Goal: Task Accomplishment & Management: Complete application form

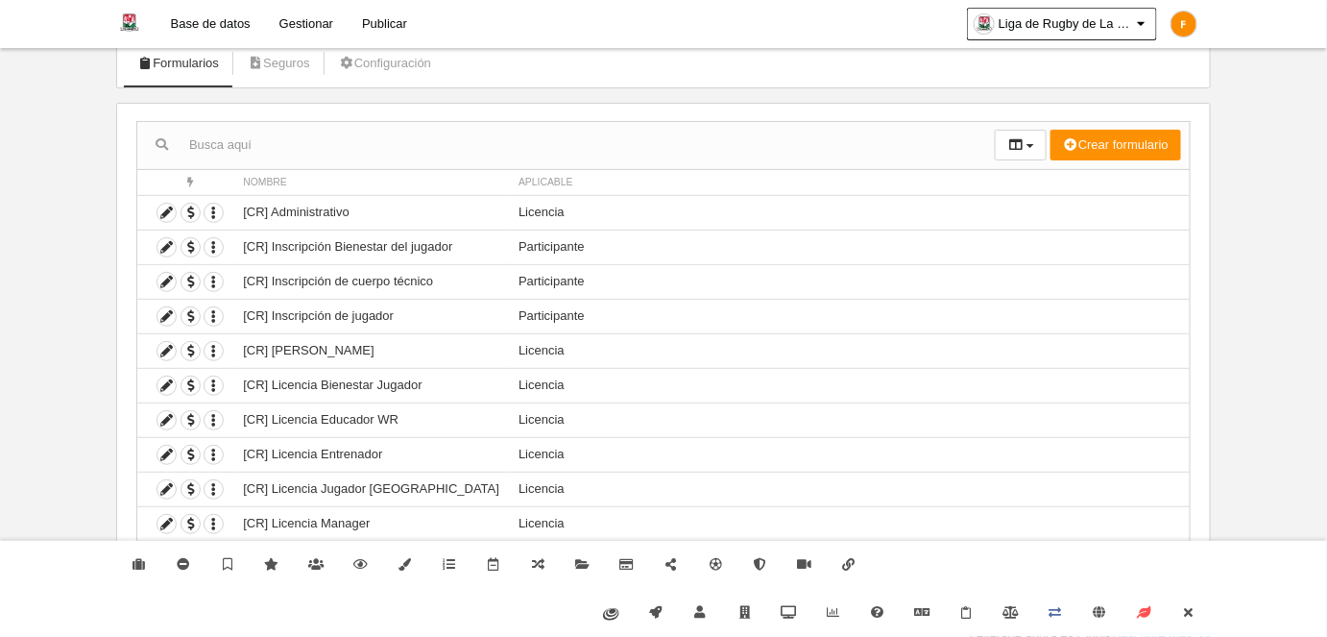
scroll to position [124, 0]
click at [1189, 619] on link "Cerrar" at bounding box center [1188, 613] width 44 height 48
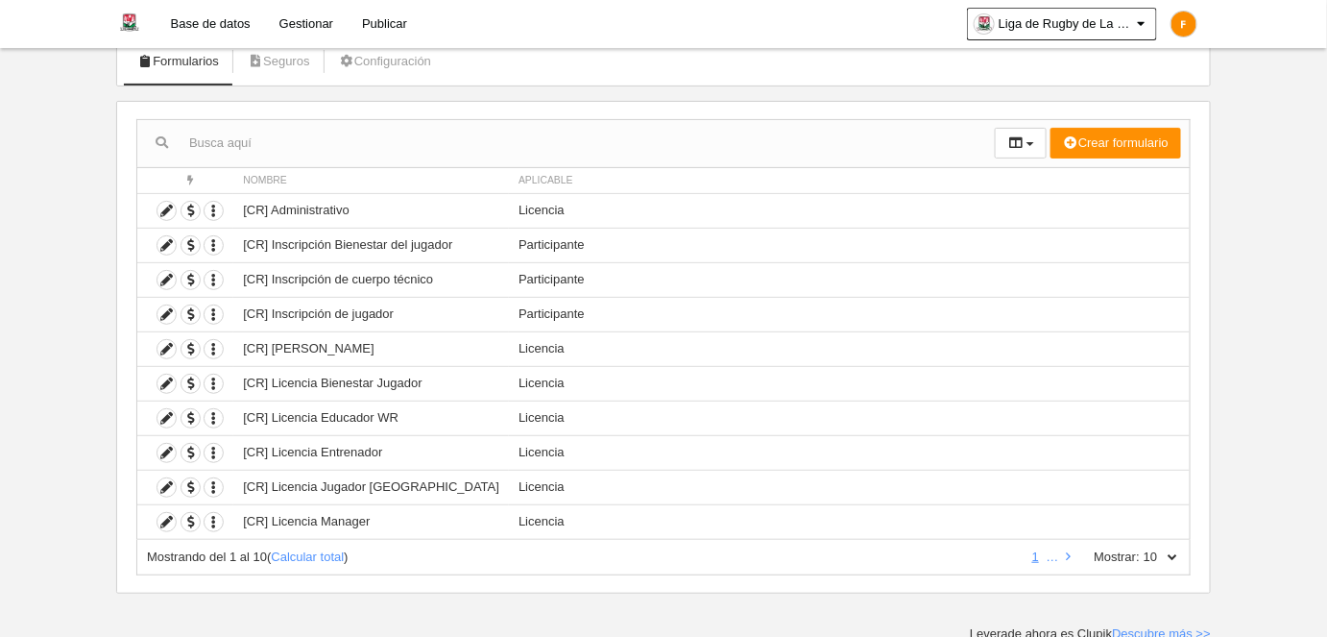
click at [1179, 548] on select "10 25 50 100 500" at bounding box center [1160, 556] width 40 height 17
select select "500"
click at [1141, 548] on select "10 25 50 100 500" at bounding box center [1160, 556] width 40 height 17
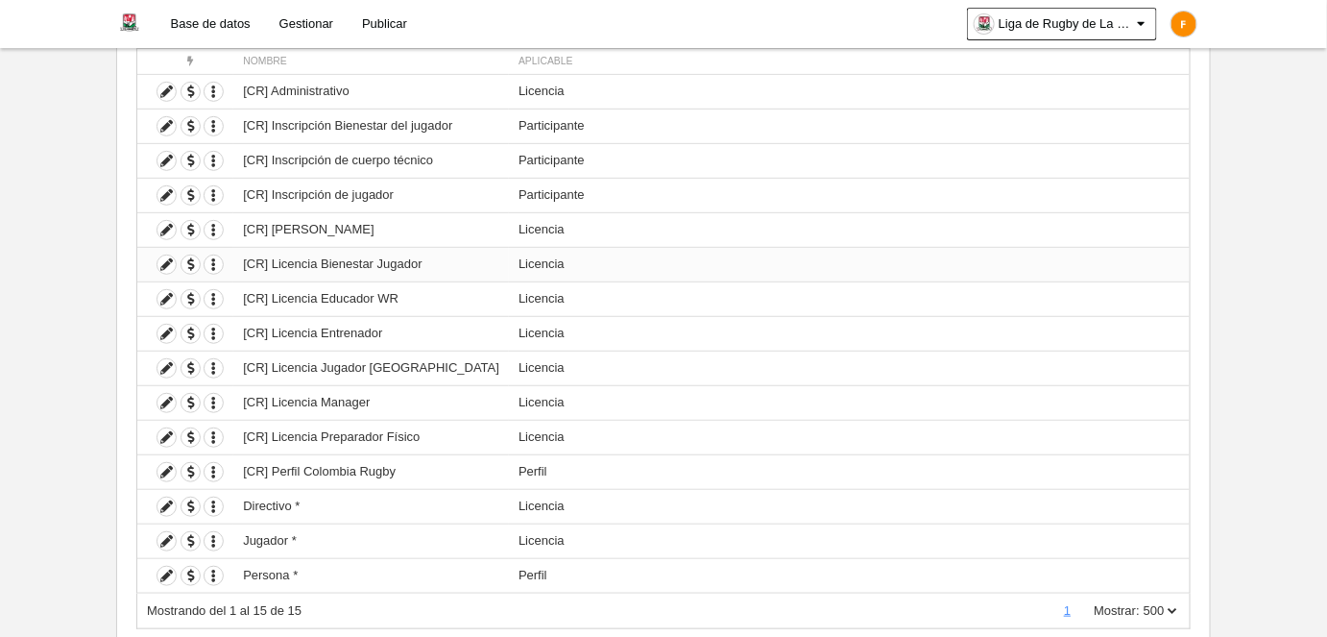
scroll to position [296, 0]
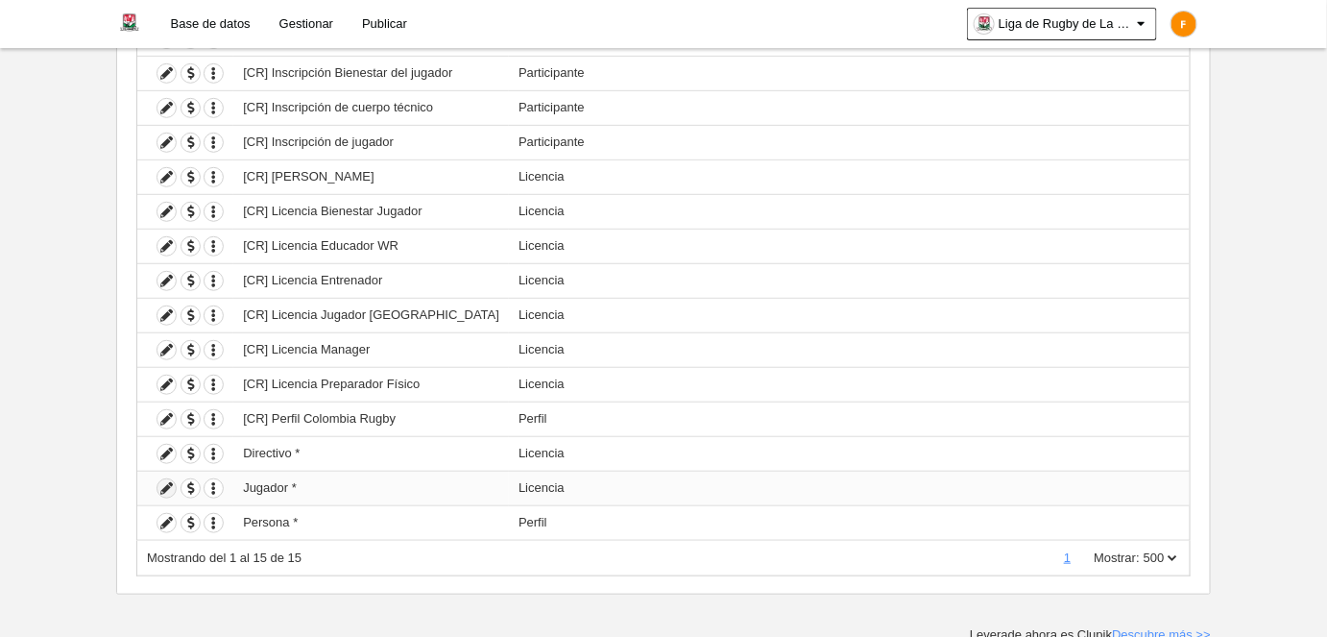
click at [167, 483] on icon at bounding box center [166, 488] width 18 height 18
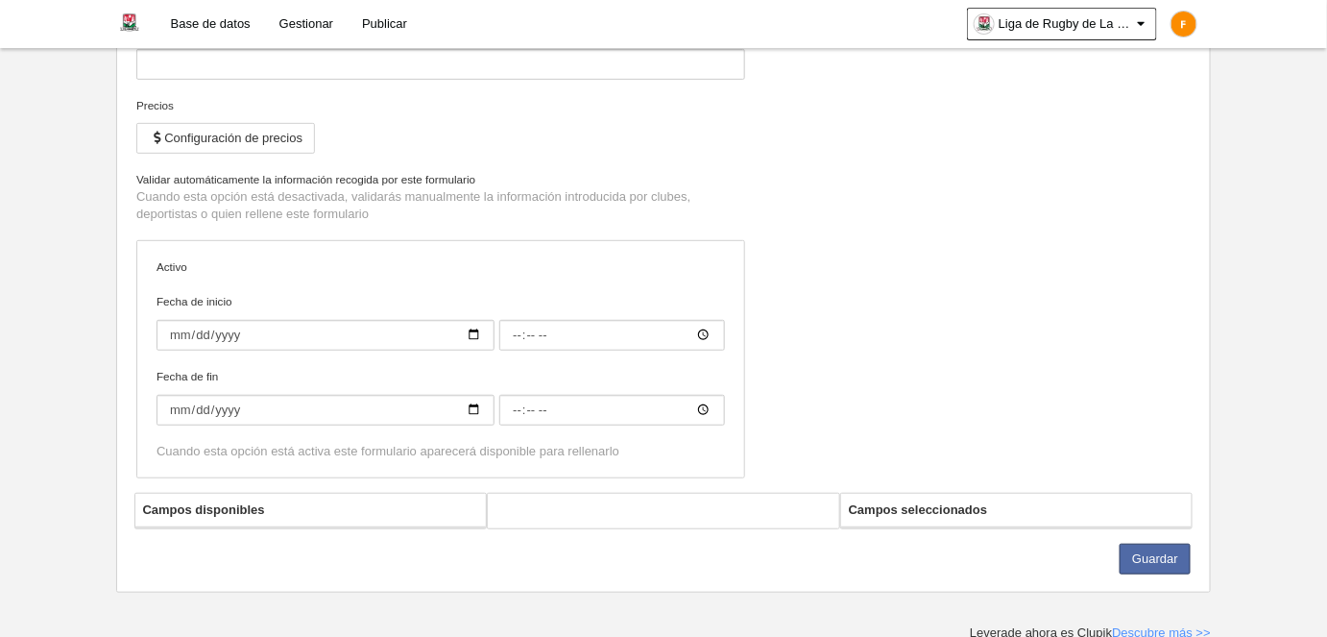
type input "Jugador *"
checkbox input "true"
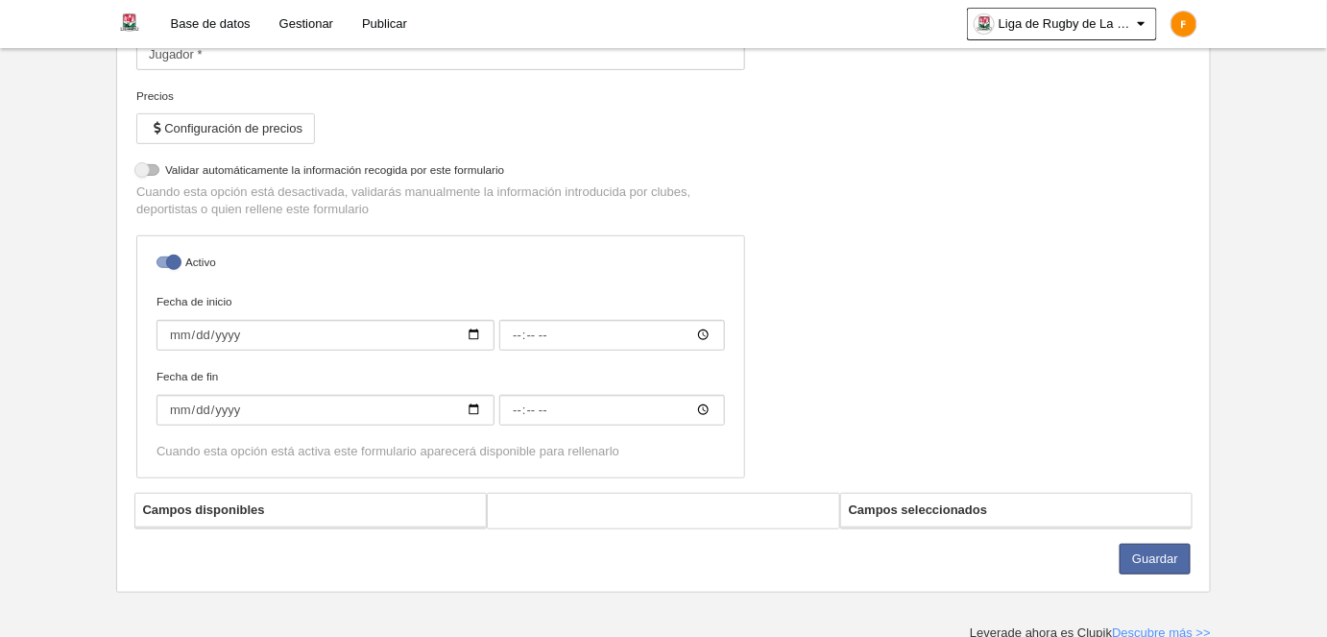
select select "selected"
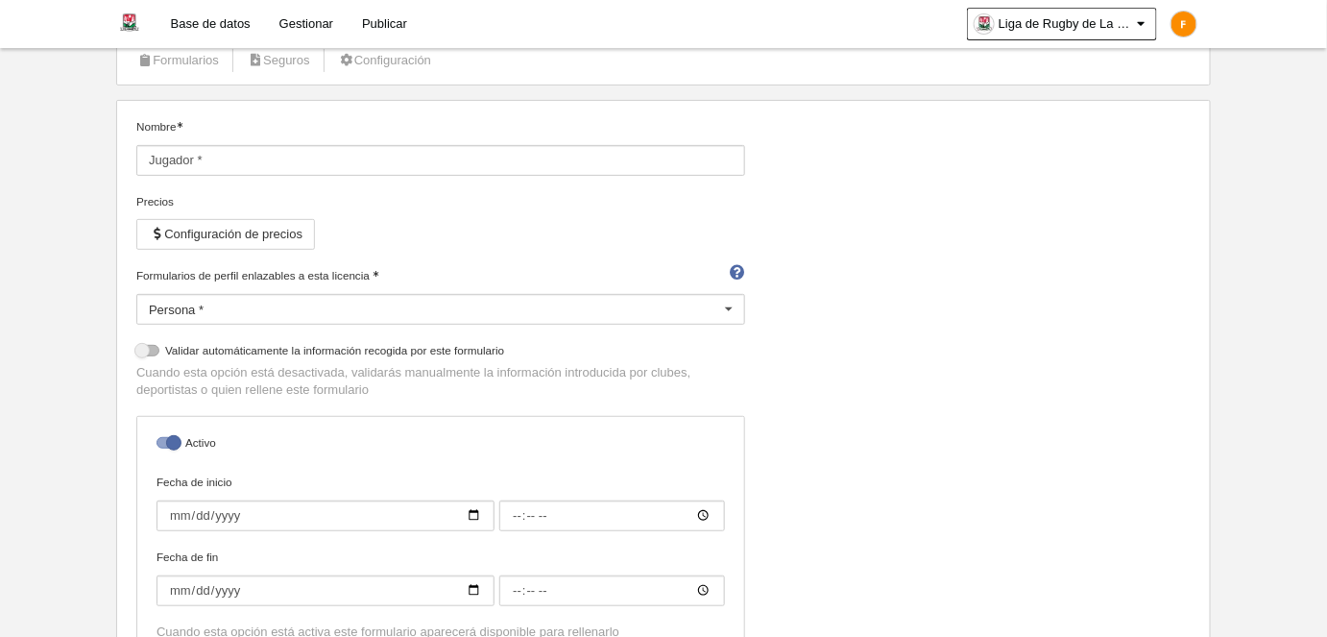
scroll to position [110, 0]
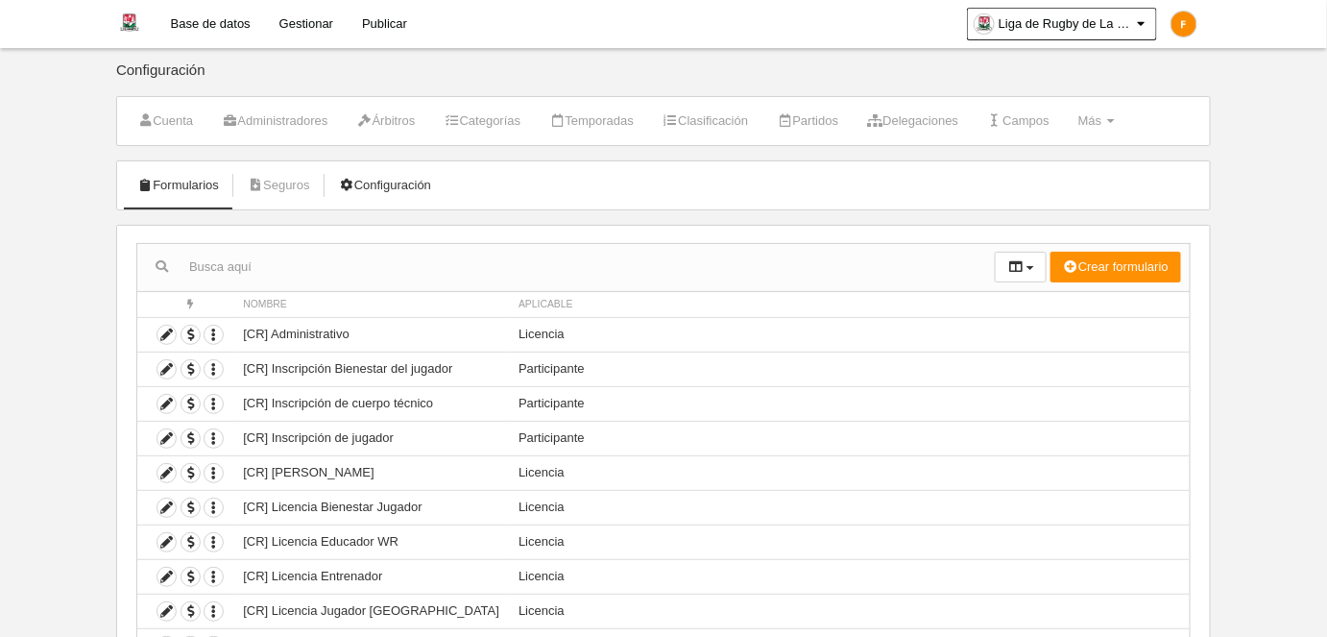
click at [410, 188] on link "Configuración" at bounding box center [384, 185] width 113 height 29
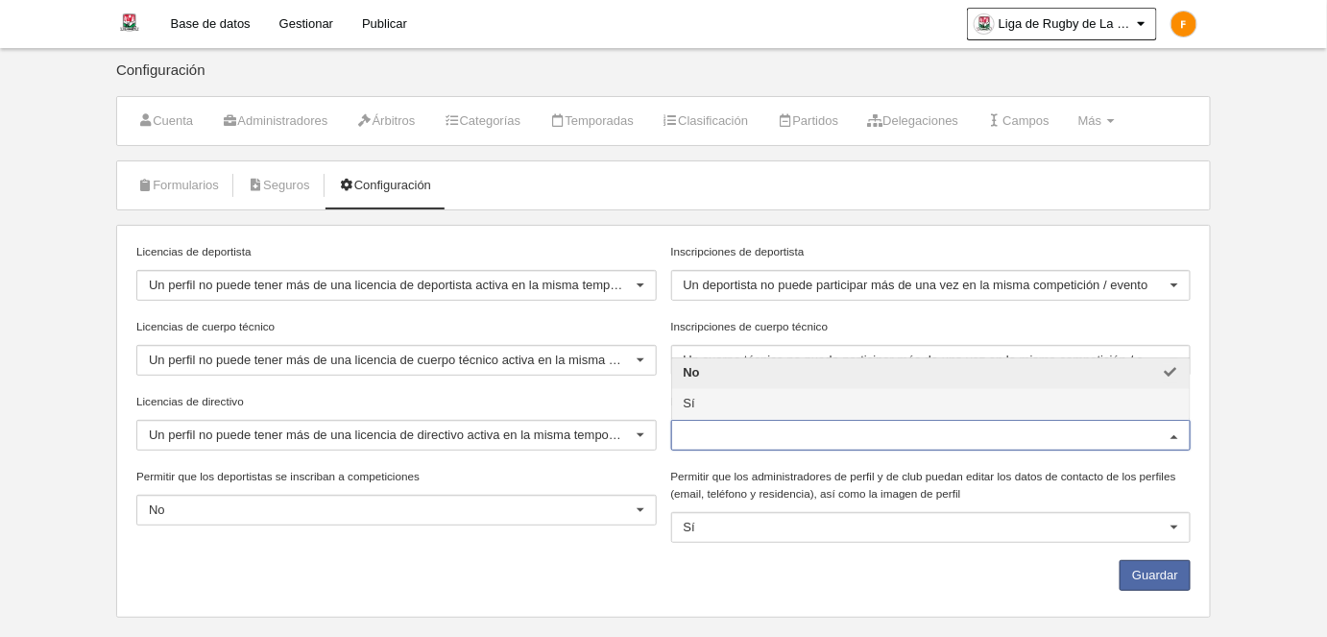
click at [767, 406] on span "Sí" at bounding box center [931, 404] width 518 height 31
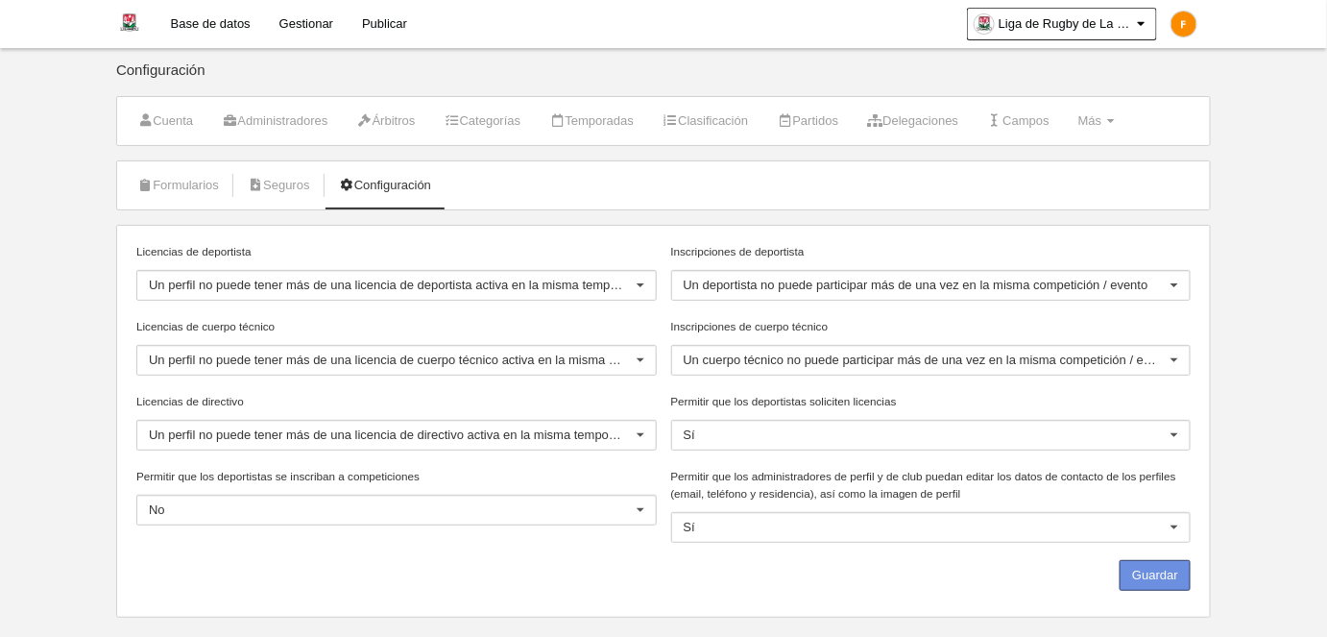
click at [1136, 572] on button "Guardar" at bounding box center [1154, 575] width 71 height 31
click at [187, 171] on link "Formularios" at bounding box center [178, 185] width 103 height 29
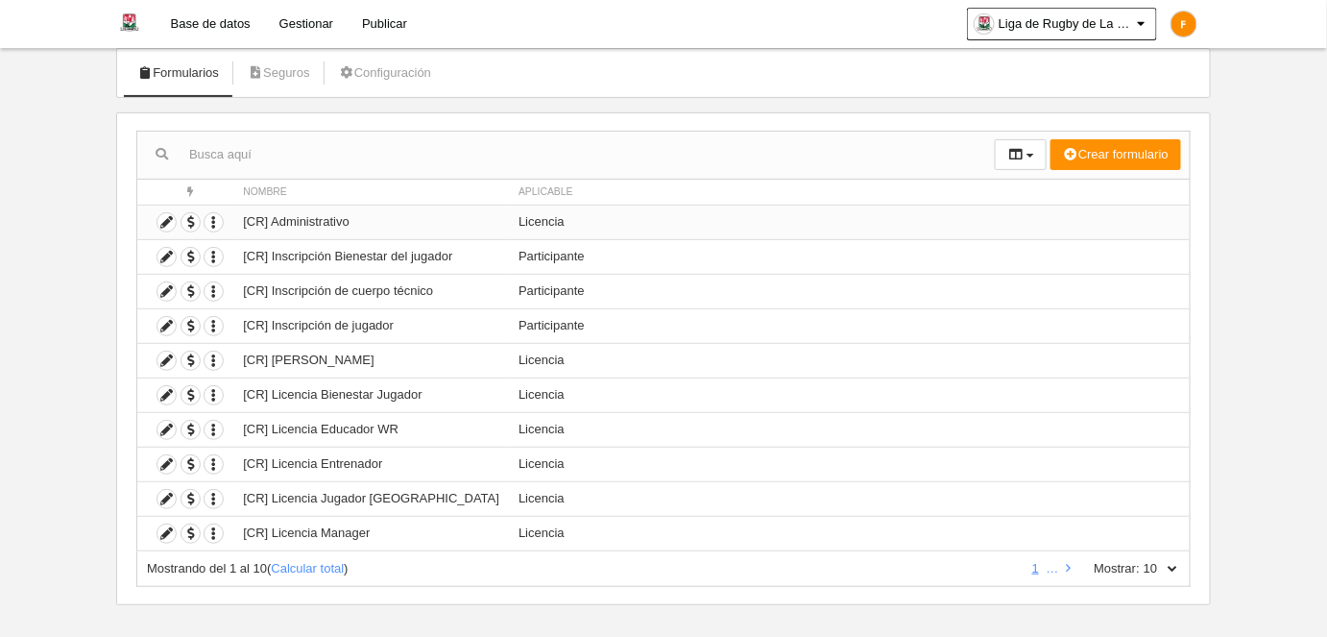
scroll to position [124, 0]
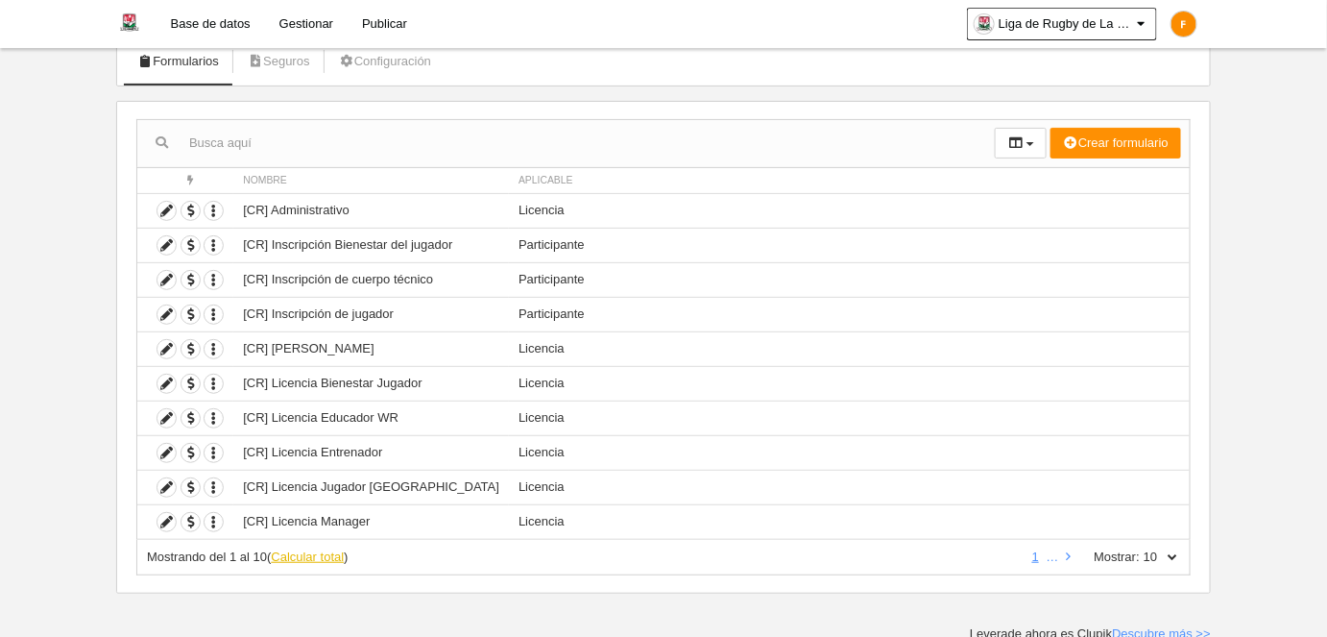
click at [307, 553] on link "Calcular total" at bounding box center [307, 556] width 73 height 14
click at [1183, 550] on div "Mostrando del 1 al 10 de 15 1 2 Mostrar: 10 25 50 100 500" at bounding box center [663, 558] width 1054 height 36
click at [1176, 548] on select "10 25 50 100 500" at bounding box center [1160, 556] width 40 height 17
select select "500"
click at [1141, 548] on select "10 25 50 100 500" at bounding box center [1160, 556] width 40 height 17
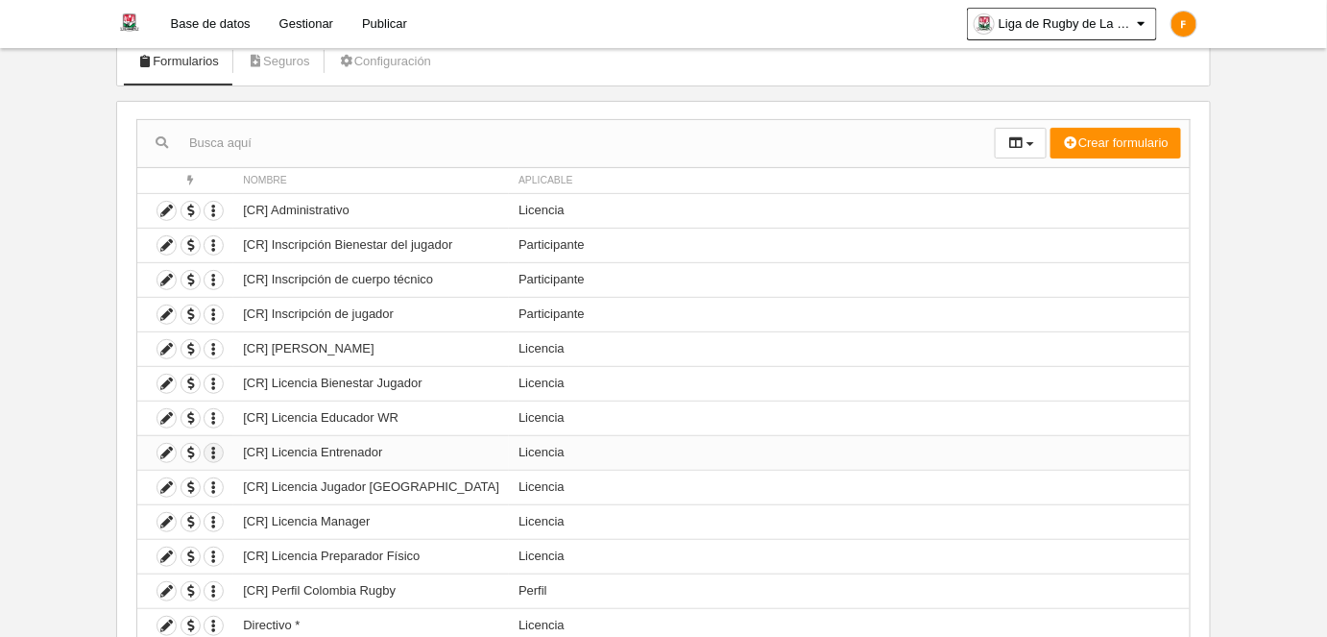
scroll to position [296, 0]
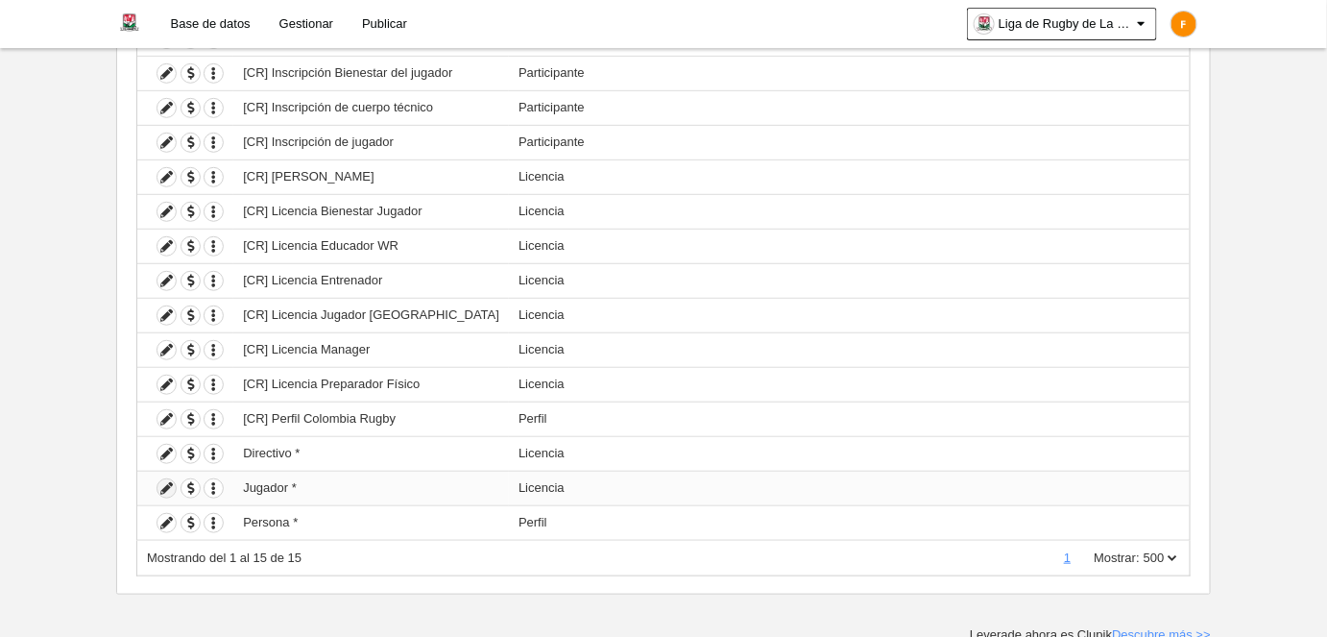
click at [163, 481] on icon at bounding box center [166, 488] width 18 height 18
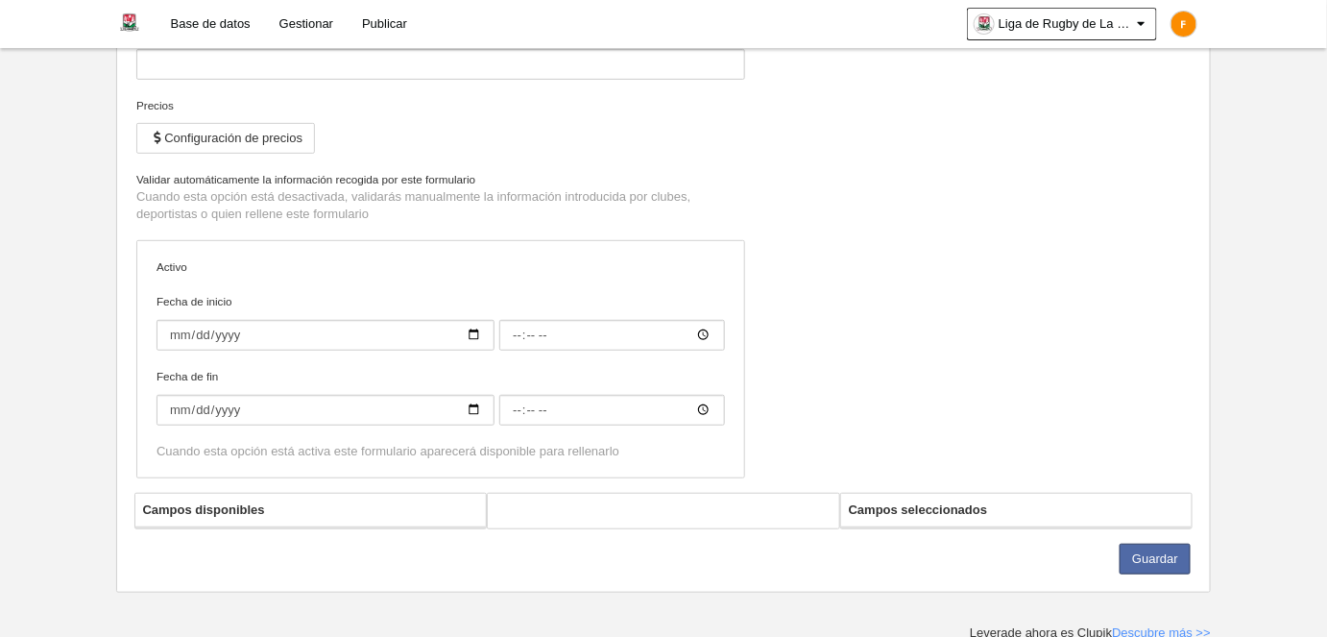
type input "Jugador *"
checkbox input "true"
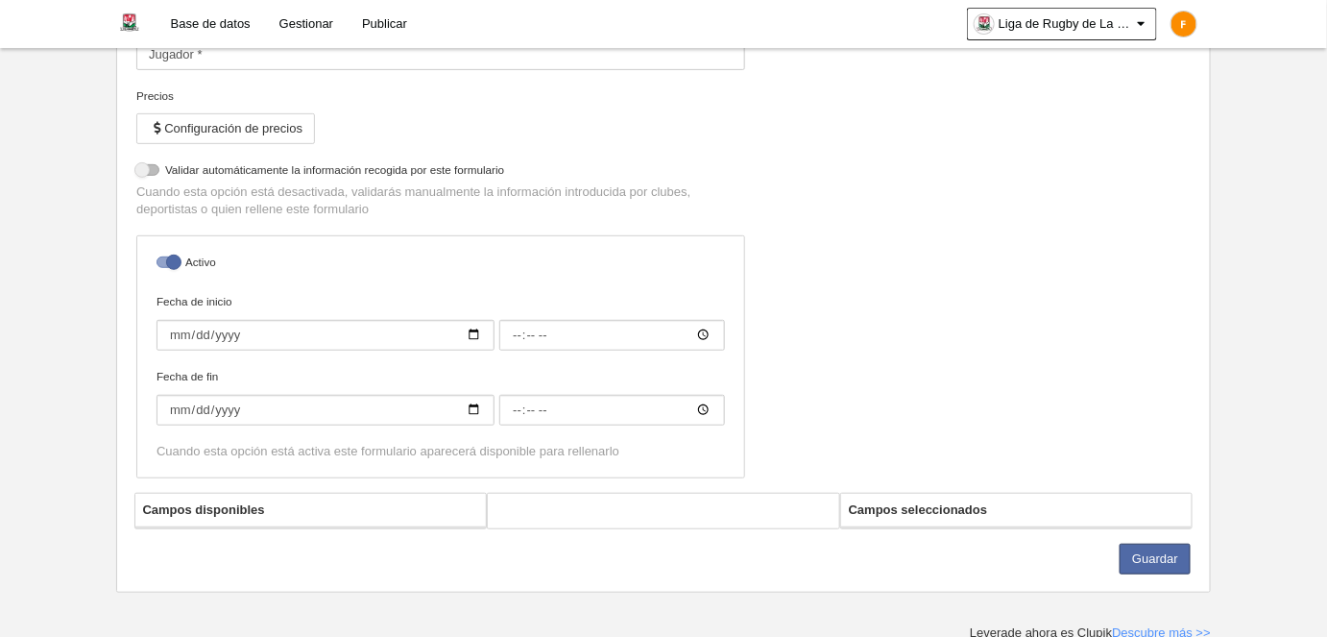
select select "selected"
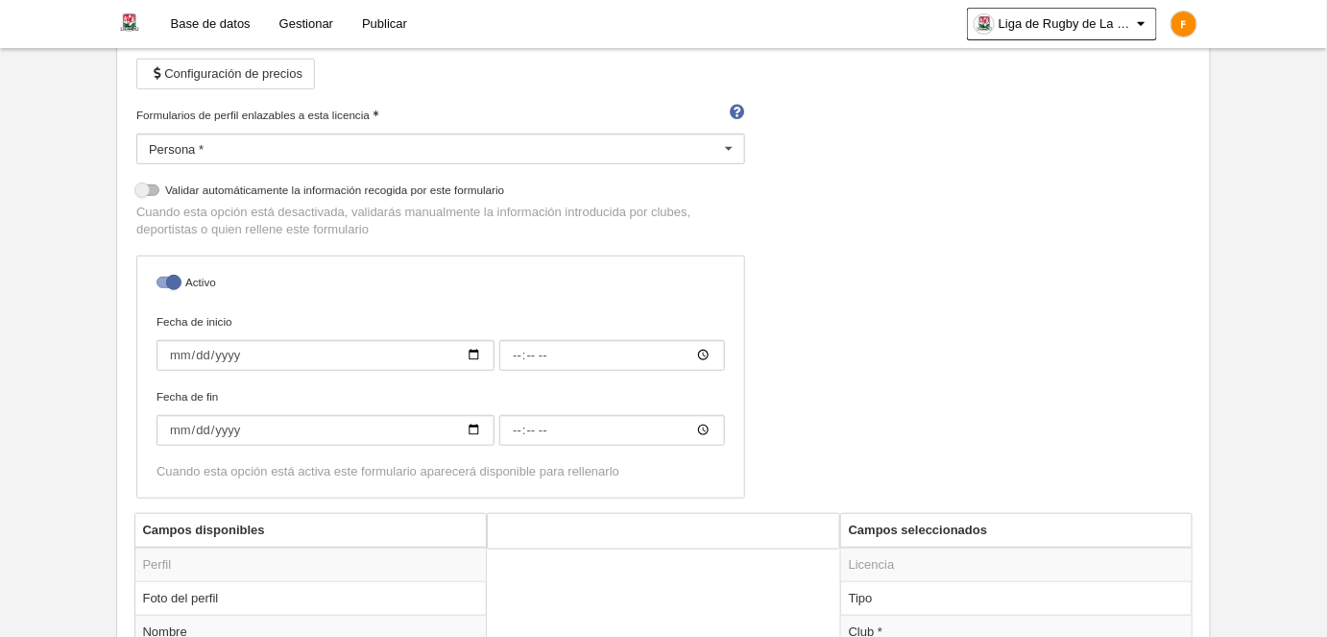
scroll to position [110, 0]
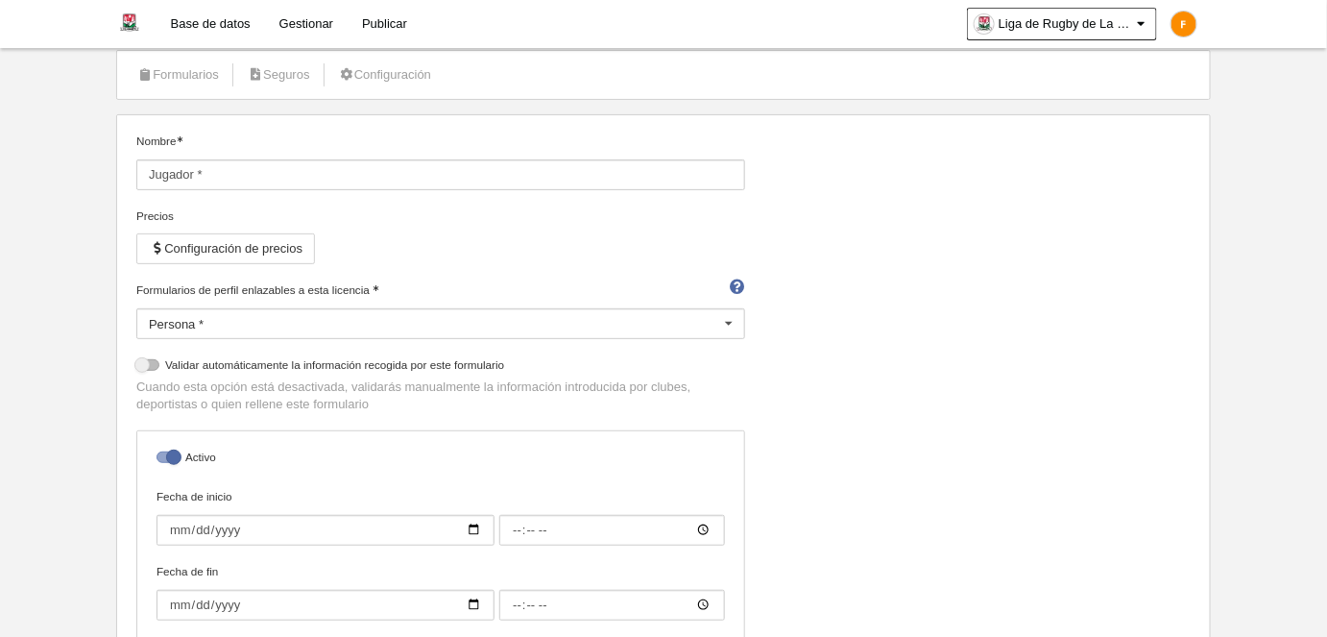
click at [212, 321] on div "Persona *" at bounding box center [440, 323] width 609 height 31
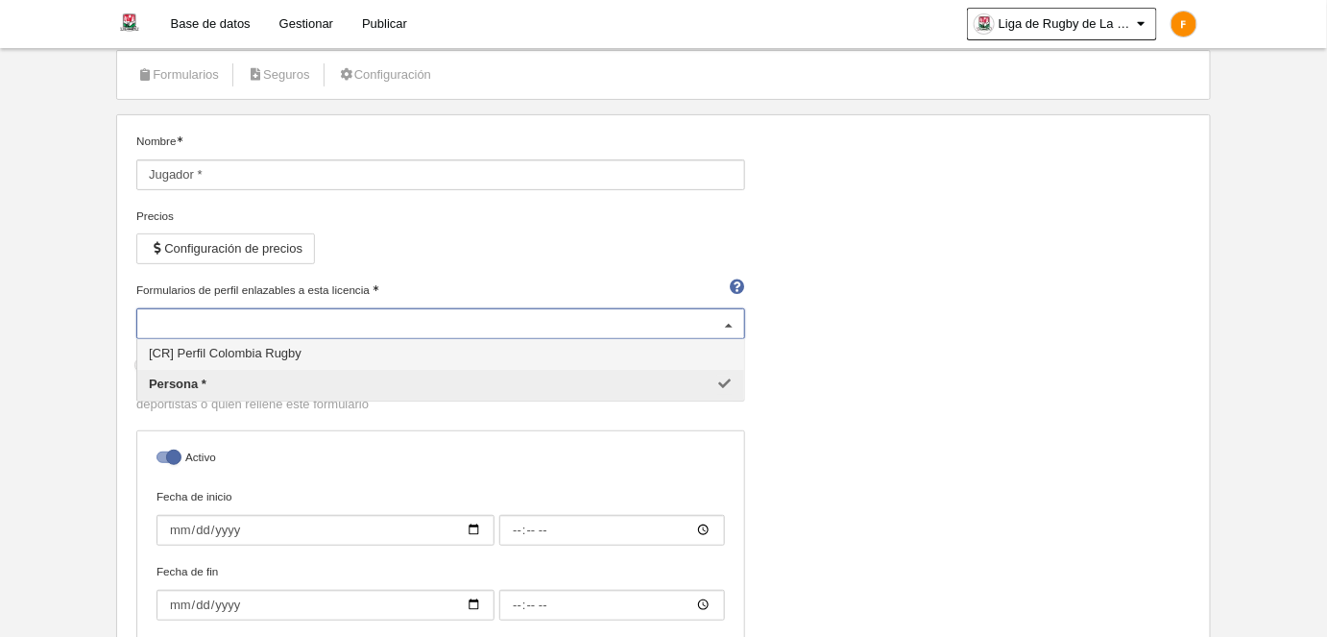
click at [211, 356] on span "[CR] Perfil Colombia Rugby" at bounding box center [225, 353] width 153 height 14
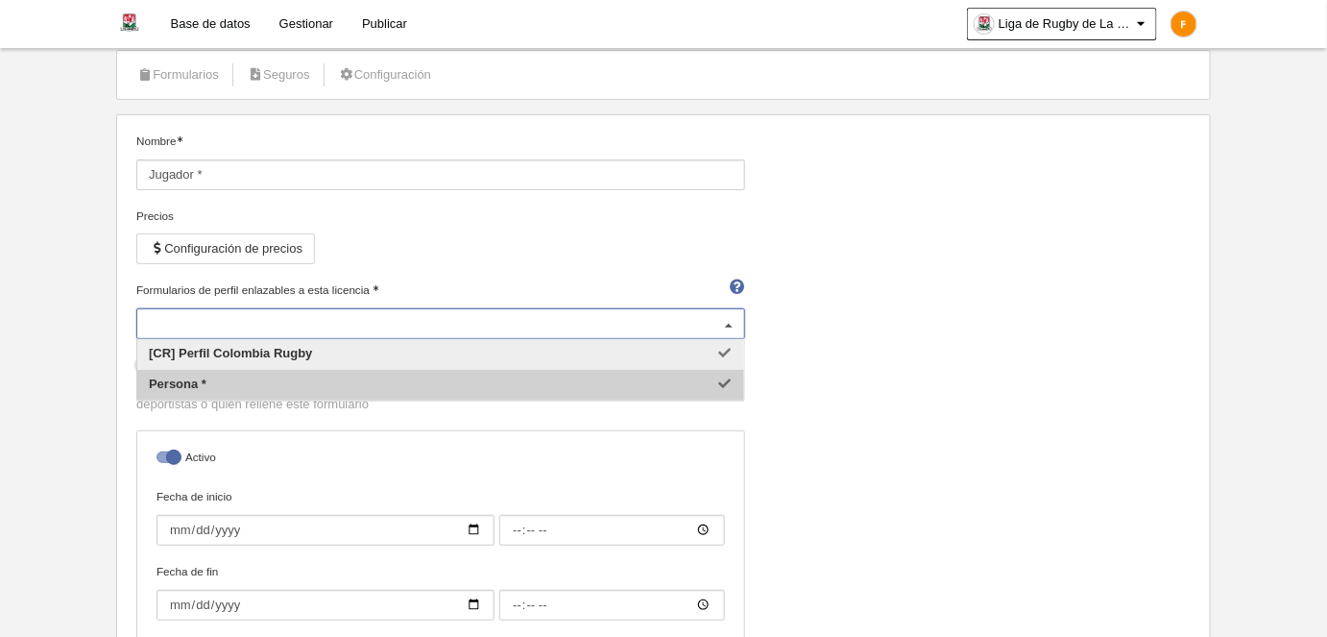
click at [575, 379] on span "Persona *" at bounding box center [440, 385] width 607 height 31
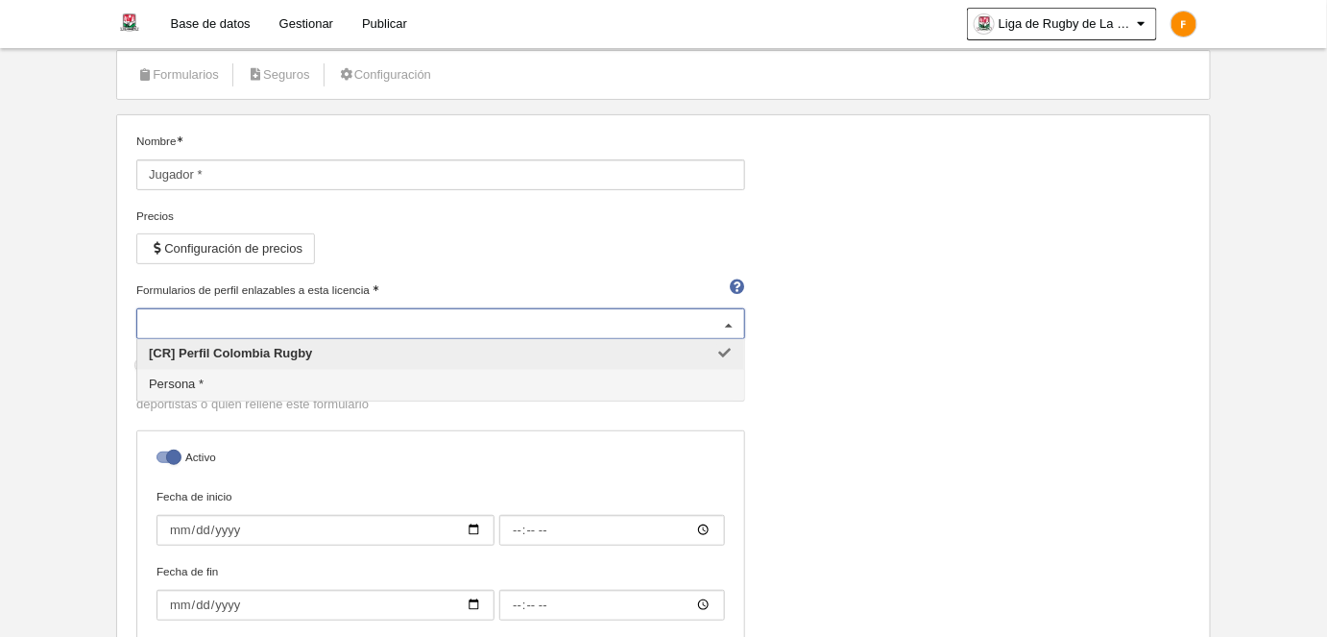
click at [1152, 351] on div "Nombre Jugador * Precios Configuración de precios Formularios de perfil enlazab…" at bounding box center [664, 409] width 1069 height 555
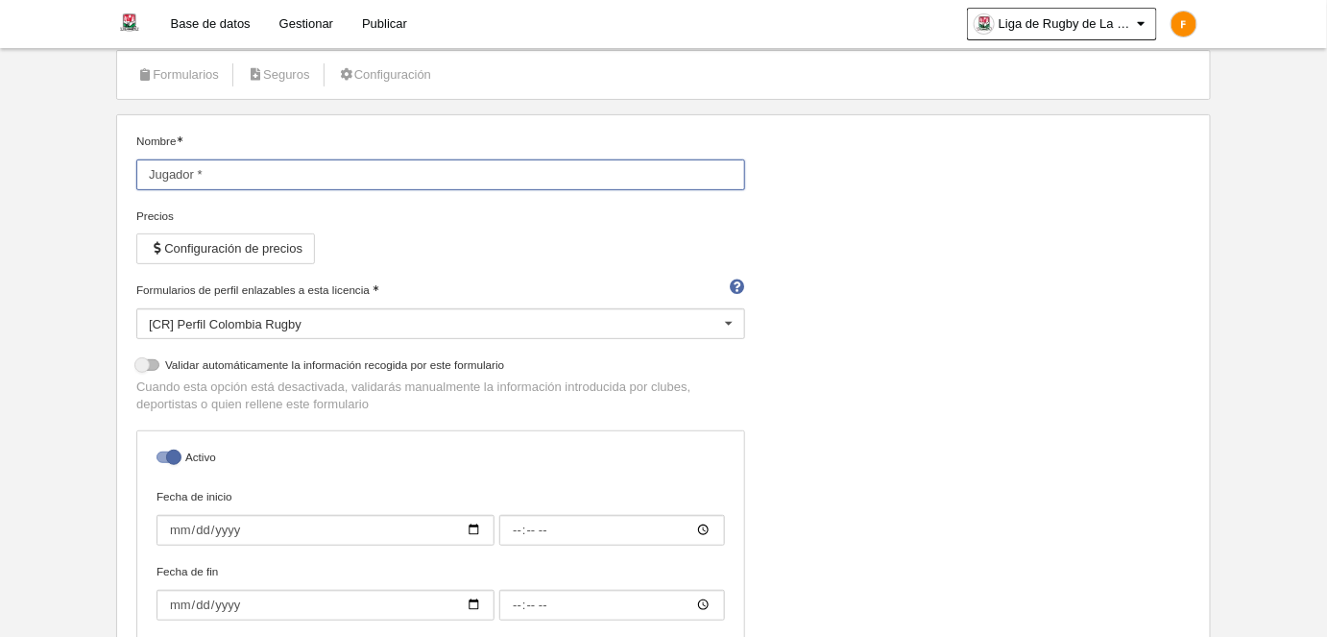
click at [363, 161] on input "Jugador *" at bounding box center [440, 174] width 609 height 31
type input "O"
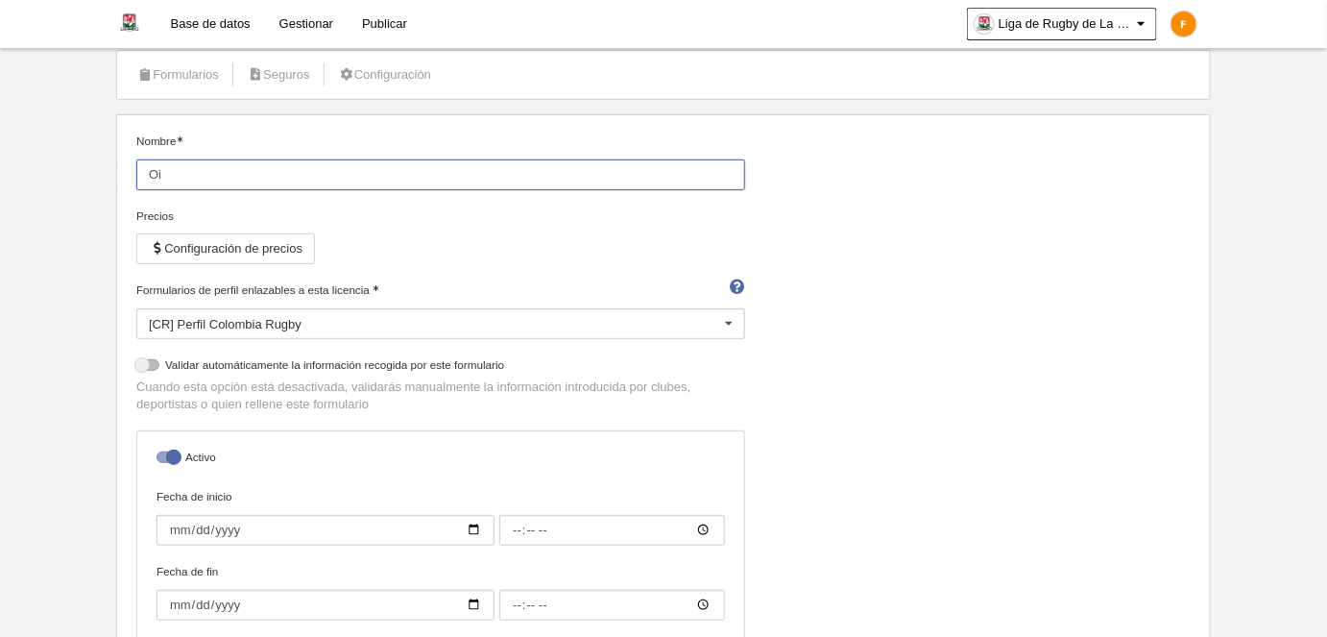
type input "O"
type input "l"
type input "Licencia Deportista La Guajira"
click at [949, 278] on div "Nombre Licencia Deportista La Guajira Precios Configuración de precios Formular…" at bounding box center [664, 409] width 1069 height 555
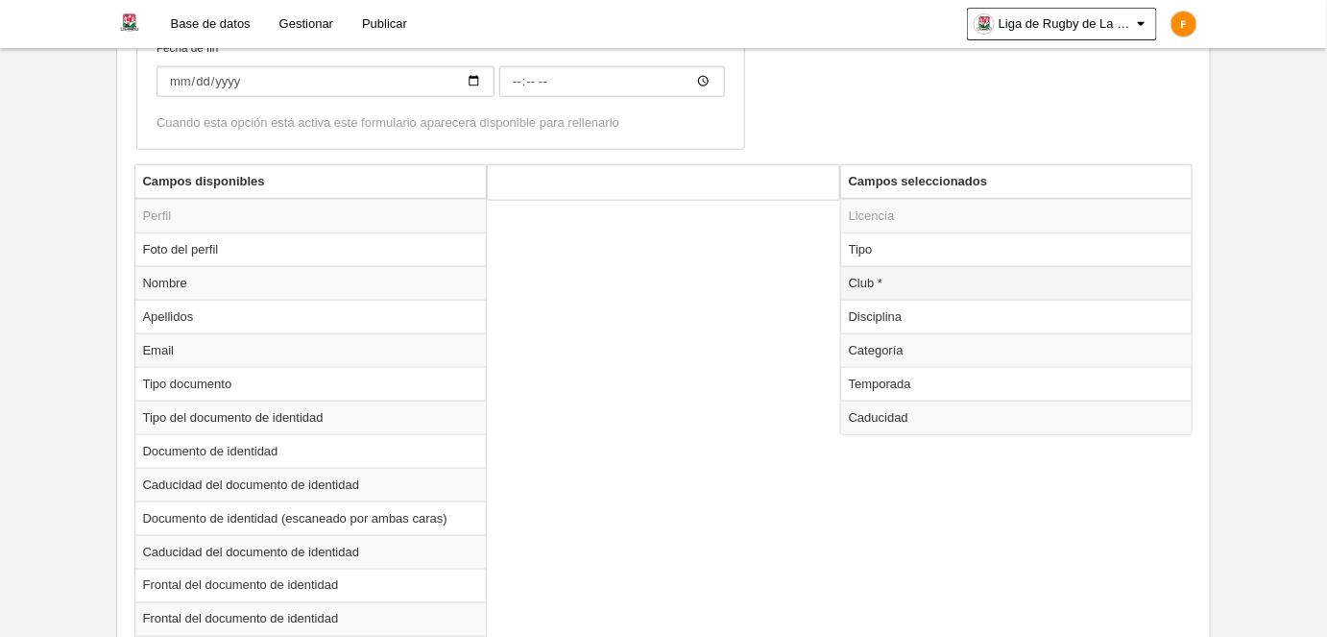
click at [925, 276] on td "Club *" at bounding box center [1016, 283] width 351 height 34
radio input "true"
select select
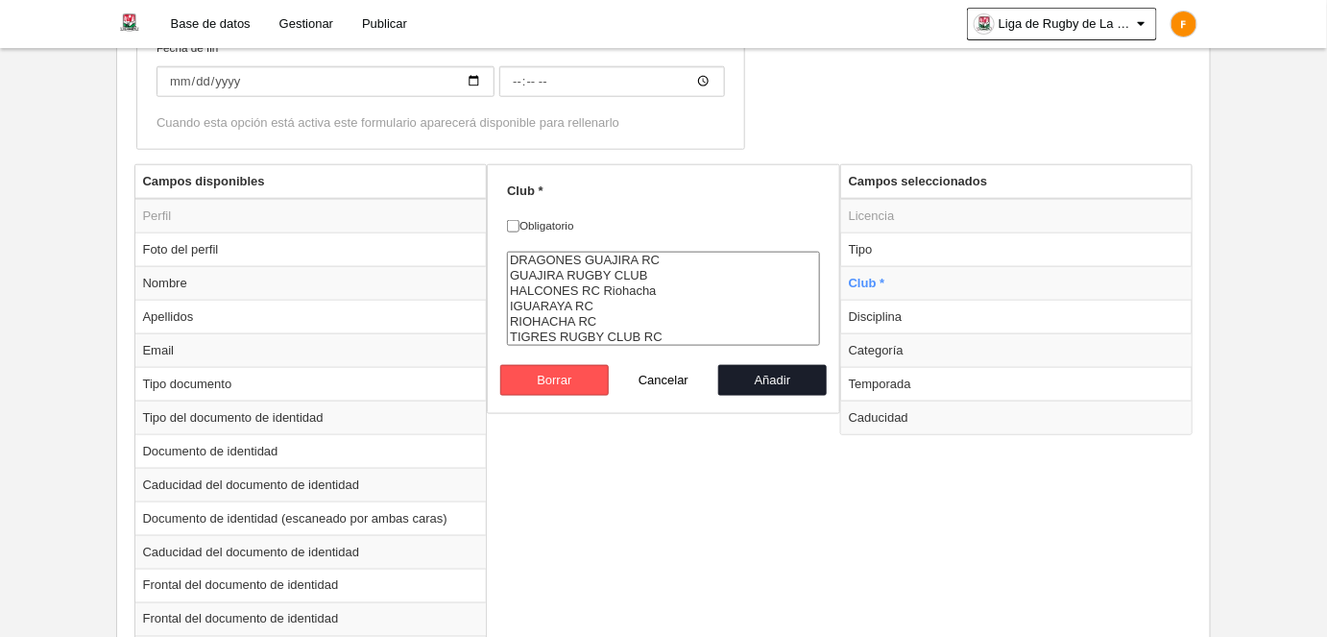
click at [556, 217] on label "Obligatorio" at bounding box center [663, 225] width 313 height 17
click at [519, 220] on input "Obligatorio" at bounding box center [513, 226] width 12 height 12
checkbox input "true"
click at [876, 315] on td "Disciplina" at bounding box center [1016, 317] width 351 height 34
radio input "false"
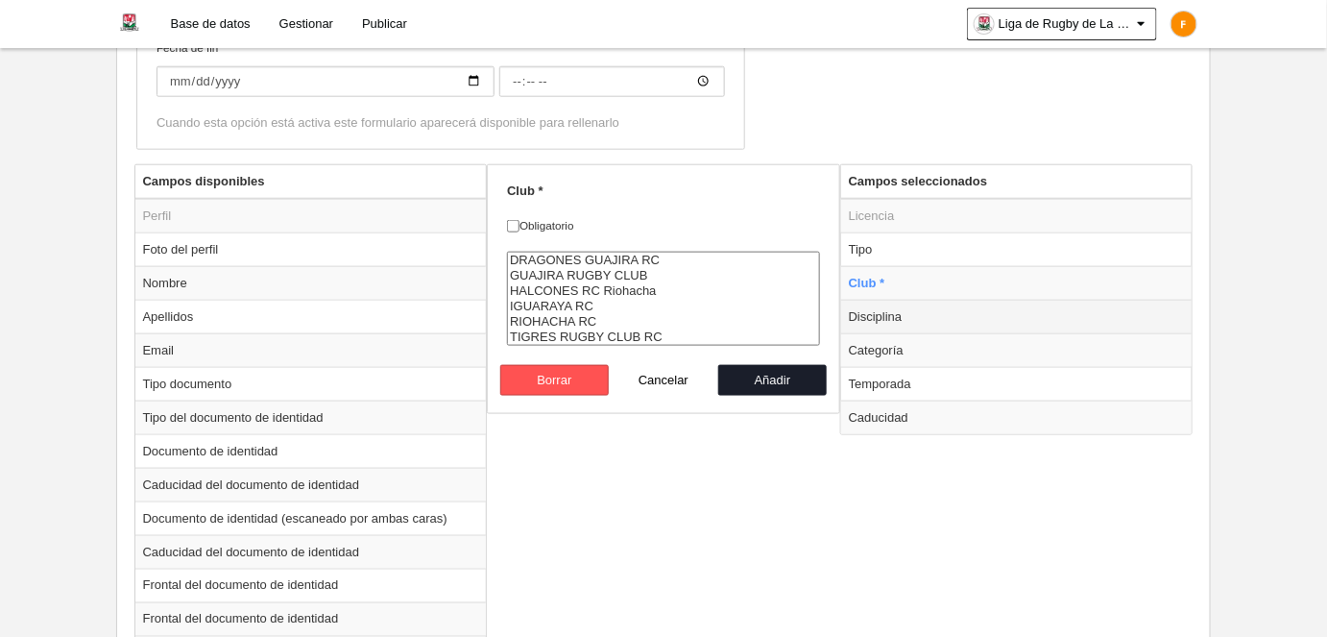
radio input "true"
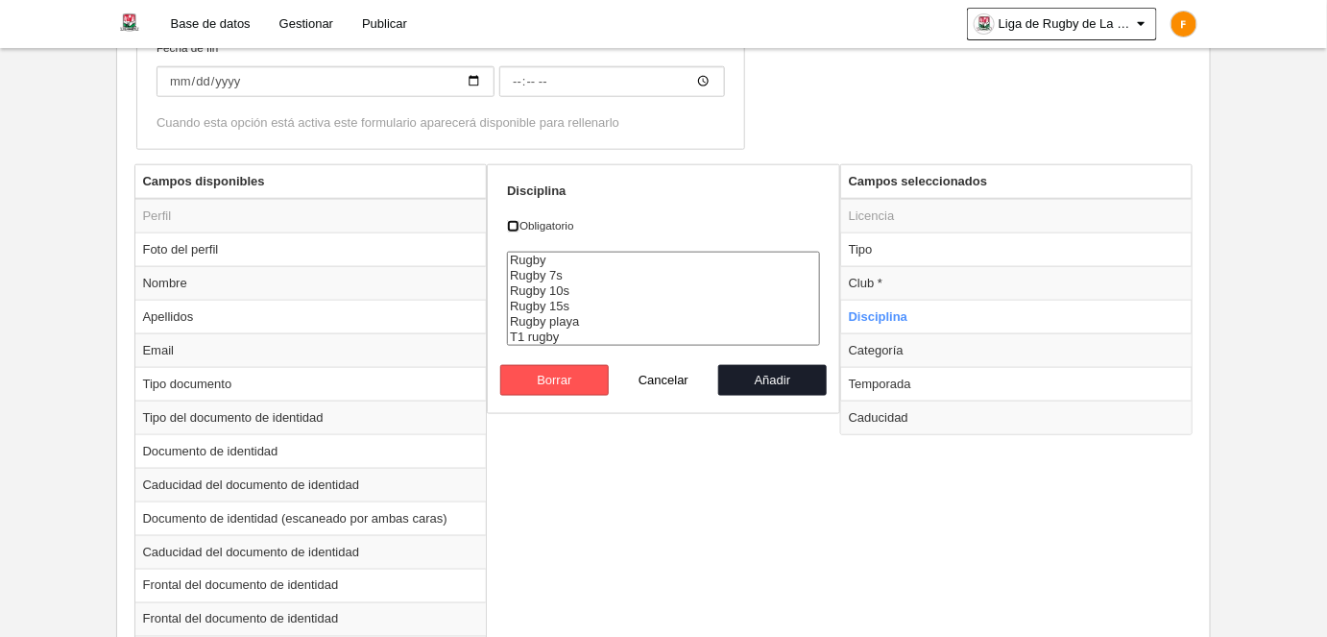
click at [517, 222] on input "Obligatorio" at bounding box center [513, 226] width 12 height 12
checkbox input "false"
select select "18"
click at [523, 252] on option "Rugby" at bounding box center [663, 259] width 311 height 15
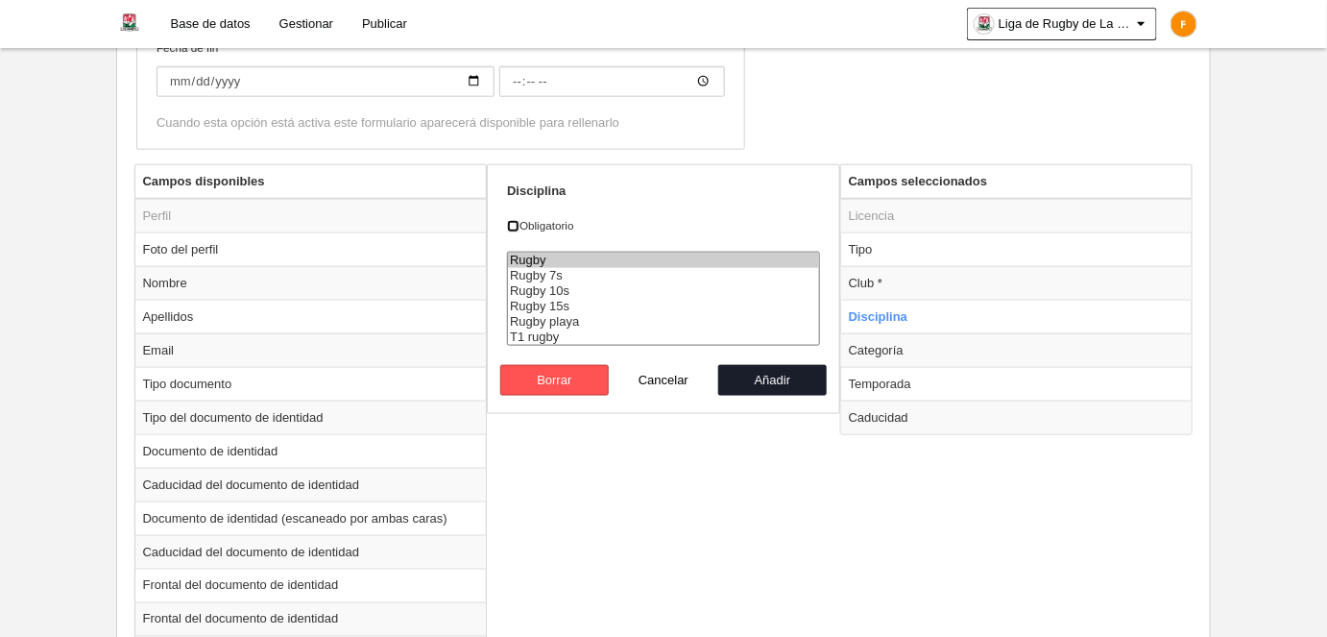
click at [517, 220] on input "Obligatorio" at bounding box center [513, 226] width 12 height 12
checkbox input "true"
click at [755, 372] on button "Añadir" at bounding box center [772, 380] width 109 height 31
radio input "false"
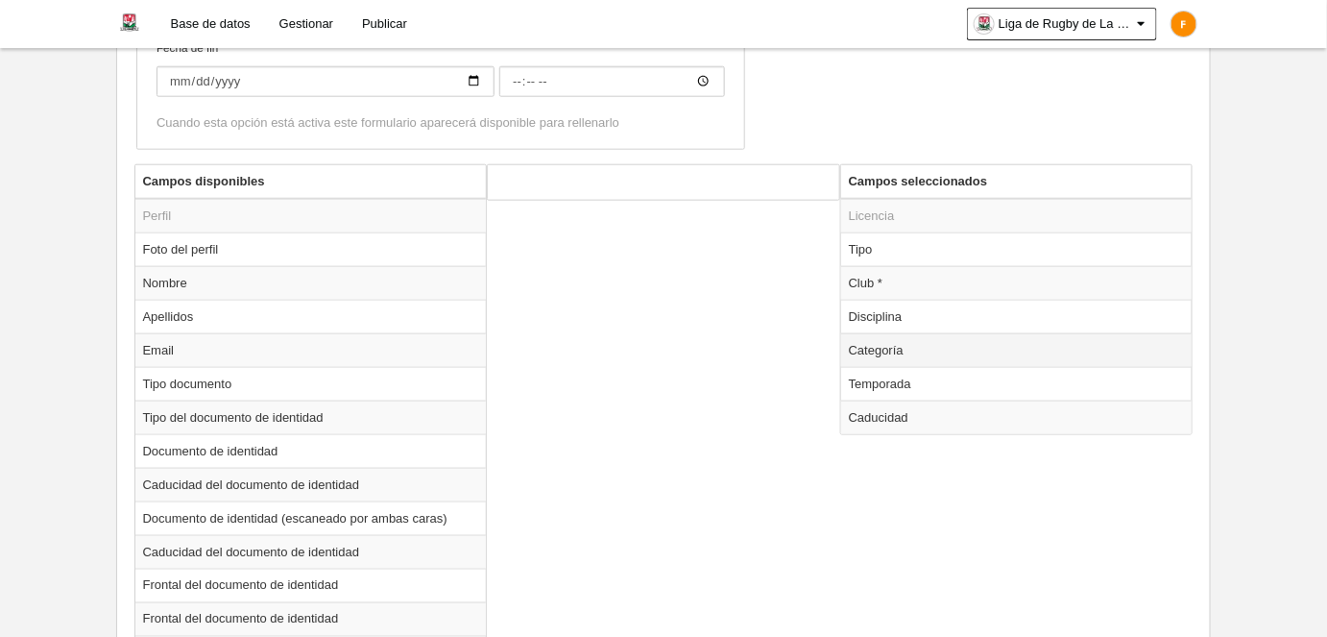
click at [922, 349] on td "Categoría" at bounding box center [1016, 350] width 351 height 34
radio input "true"
select select
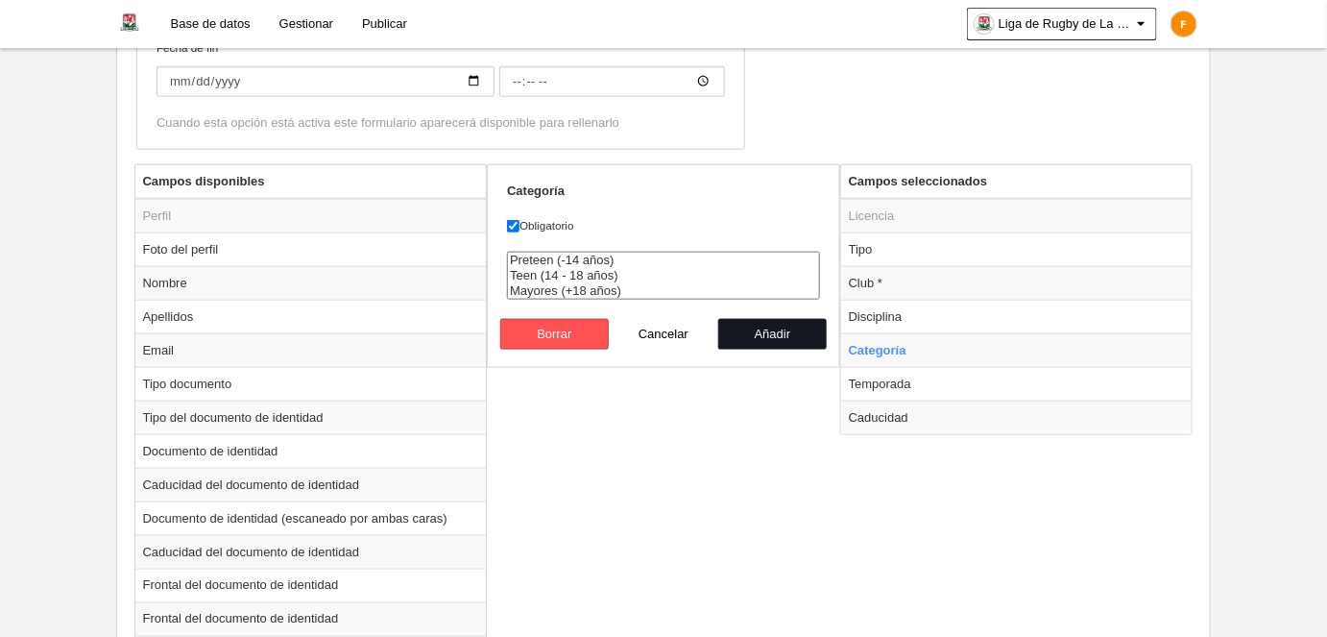
click at [793, 332] on button "Añadir" at bounding box center [772, 334] width 109 height 31
radio input "false"
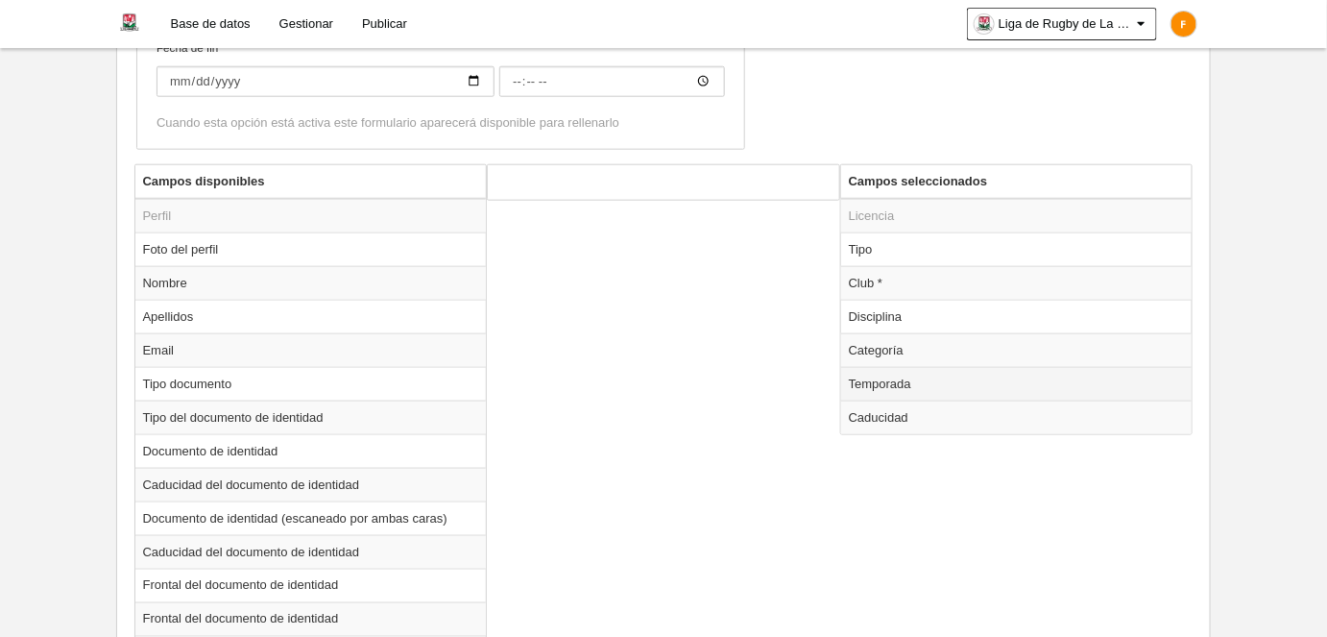
click at [922, 385] on td "Temporada" at bounding box center [1016, 384] width 351 height 34
select select
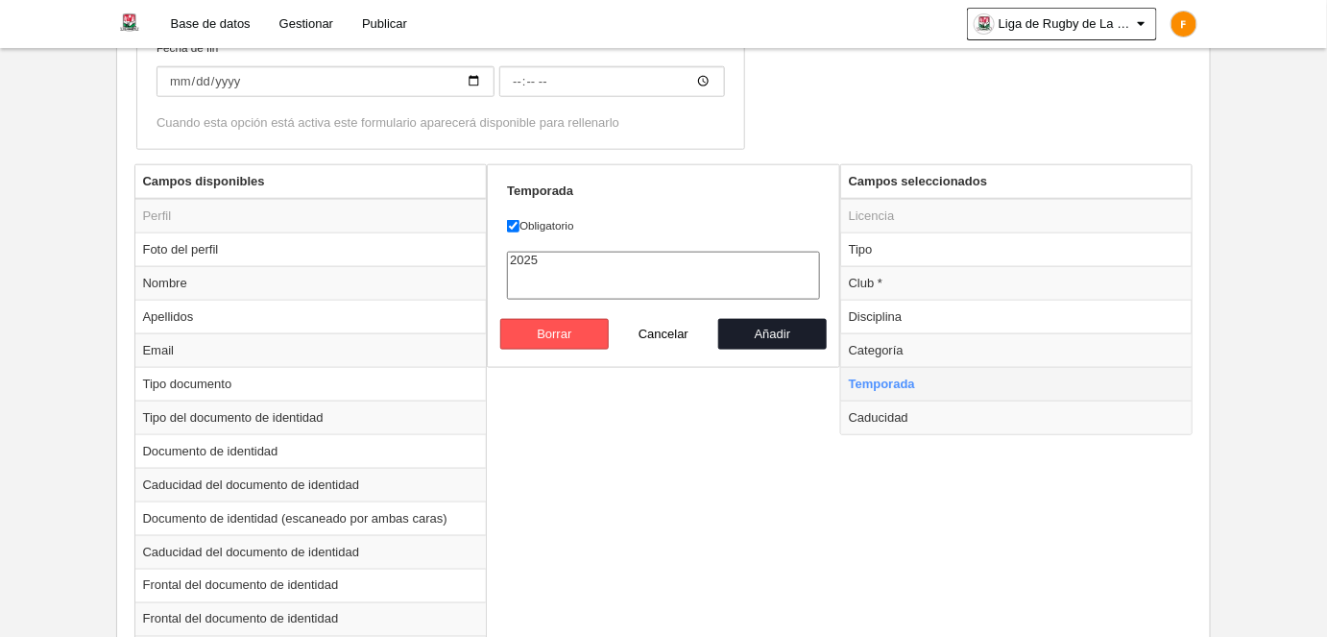
radio input "true"
select select "8164"
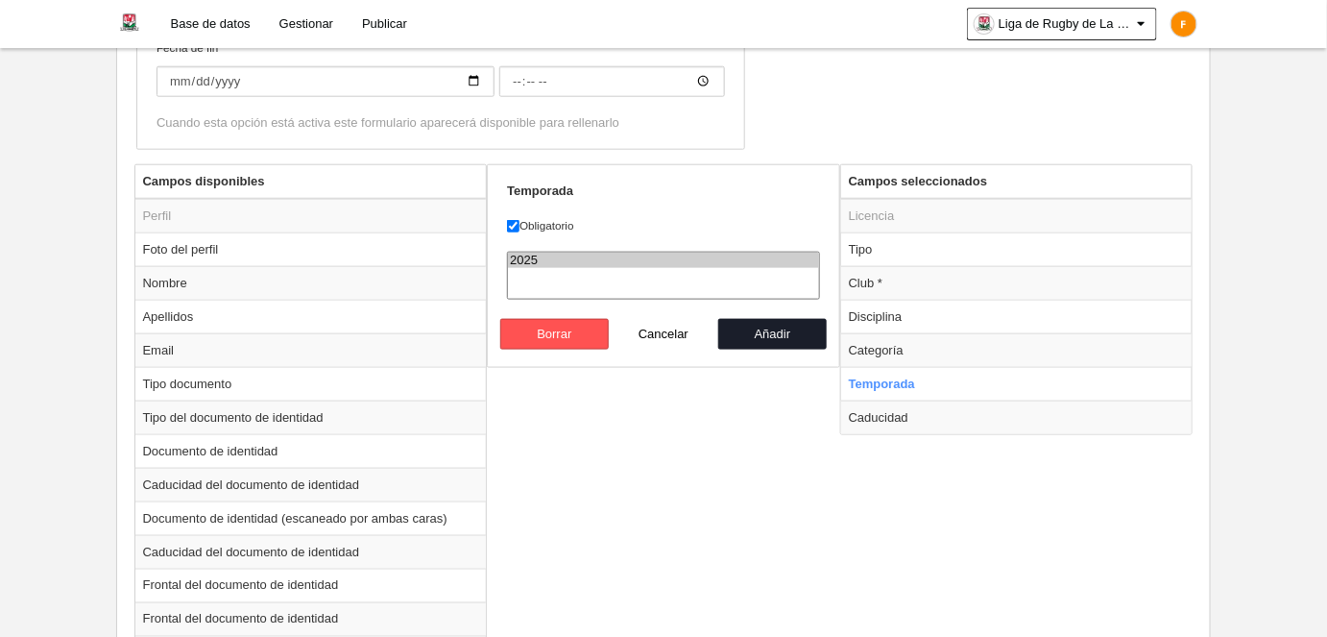
click at [513, 252] on option "2025" at bounding box center [663, 259] width 311 height 15
click at [757, 334] on button "Añadir" at bounding box center [772, 334] width 109 height 31
radio input "false"
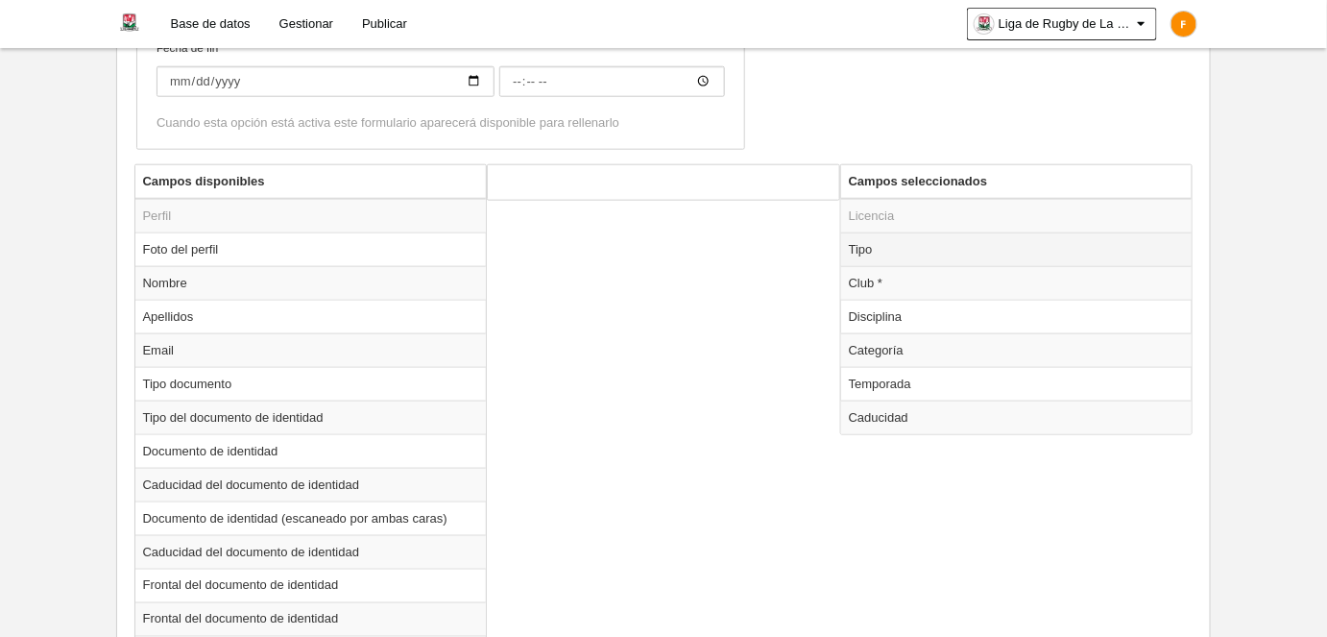
click at [892, 250] on td "Tipo" at bounding box center [1016, 249] width 351 height 34
radio input "true"
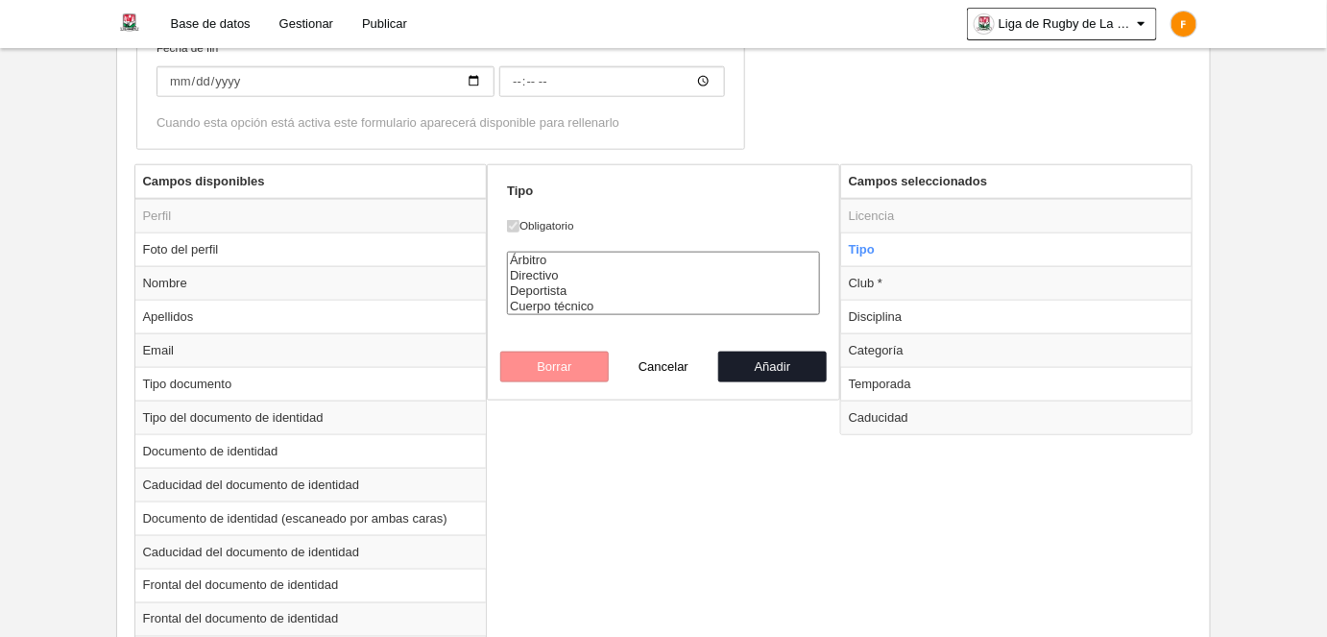
select select "player"
click at [578, 286] on option "Deportista" at bounding box center [663, 290] width 311 height 15
click at [786, 369] on button "Añadir" at bounding box center [772, 366] width 109 height 31
radio input "false"
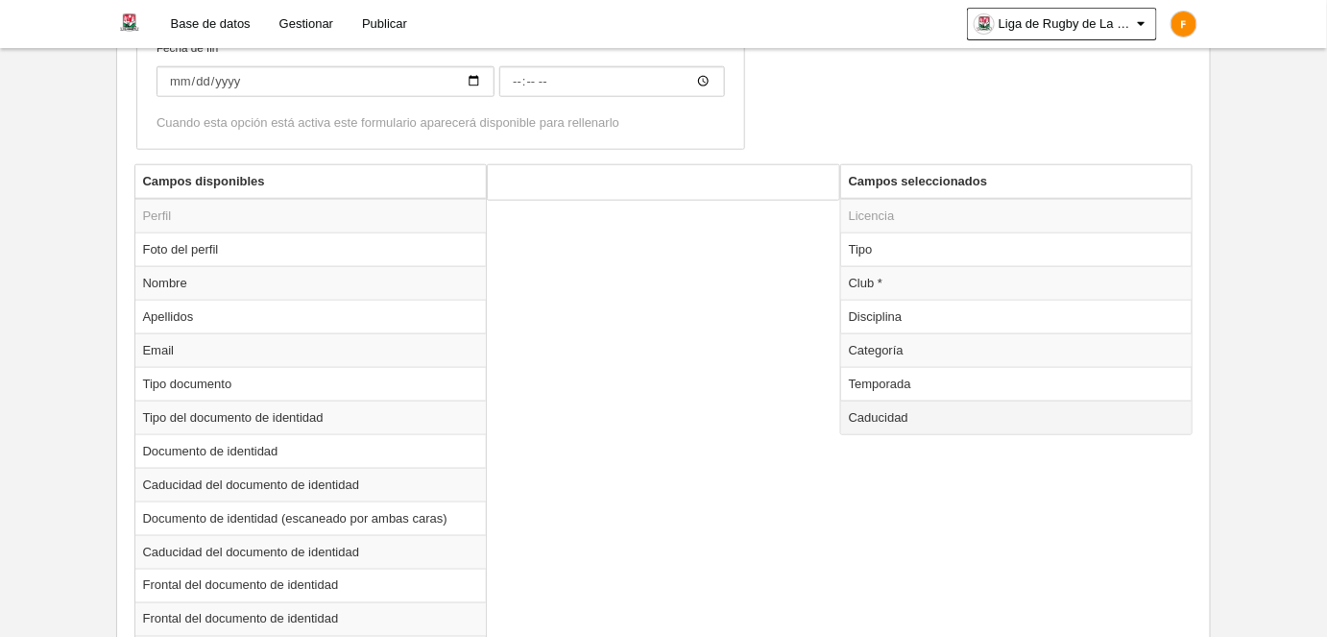
click at [914, 410] on td "Caducidad" at bounding box center [1016, 417] width 351 height 34
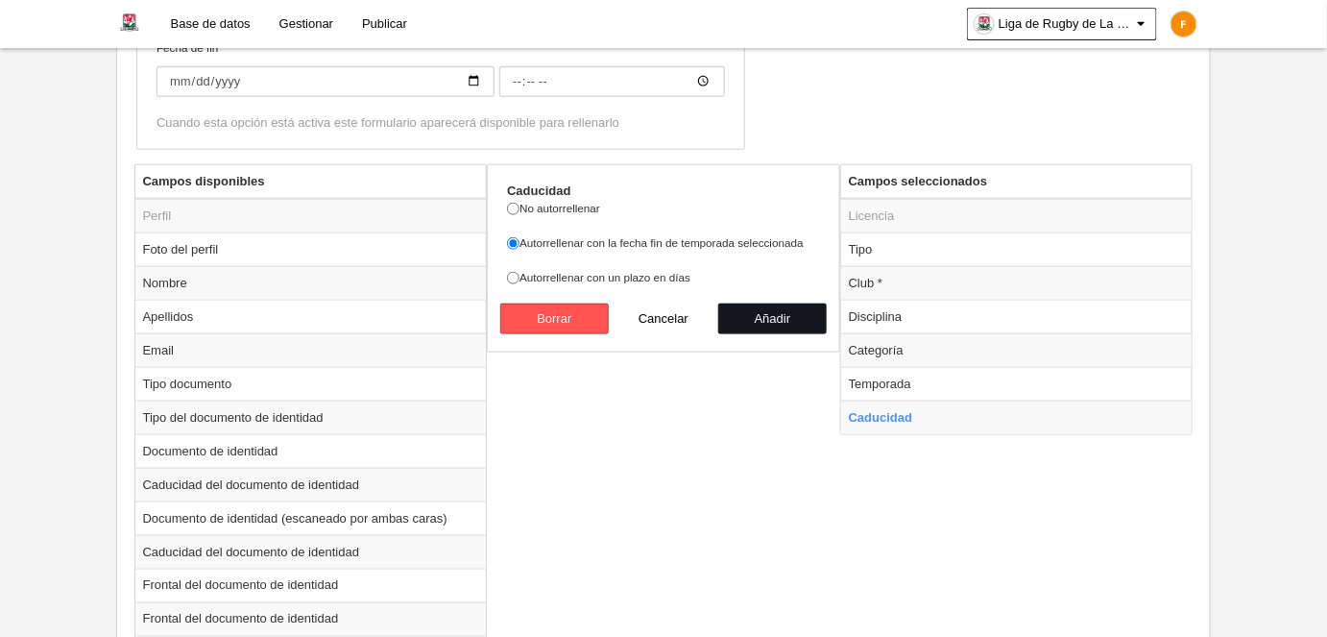
click at [808, 319] on button "Añadir" at bounding box center [772, 318] width 109 height 31
radio input "false"
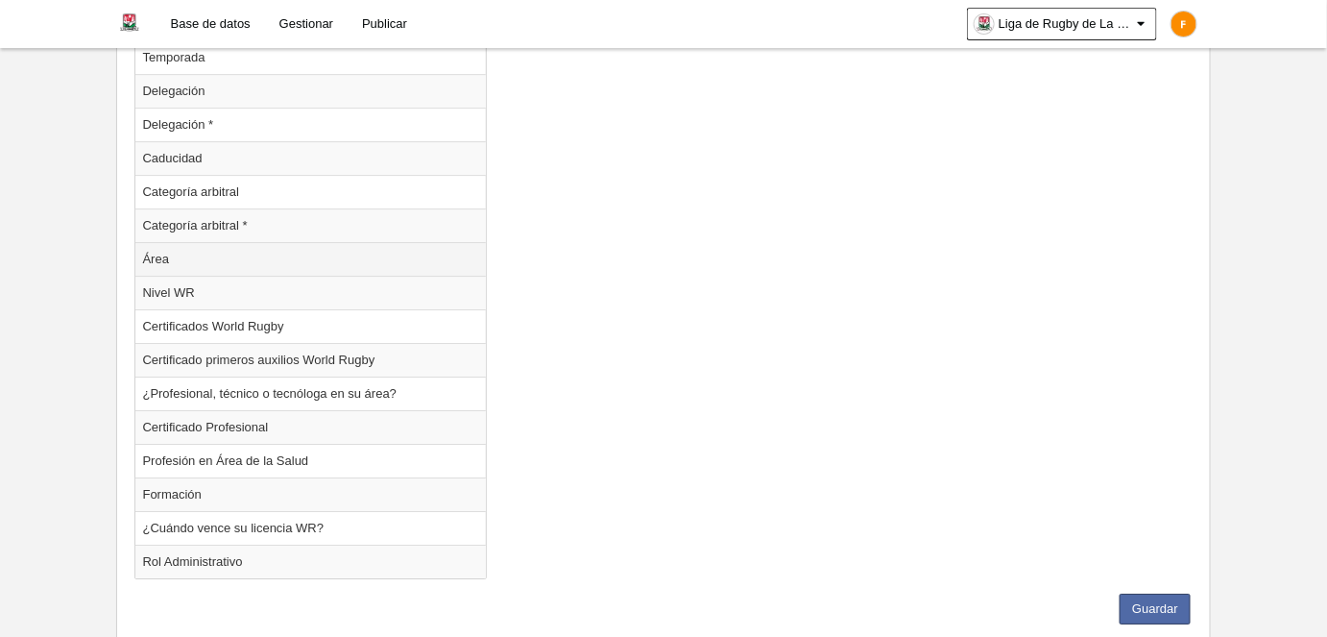
scroll to position [2039, 0]
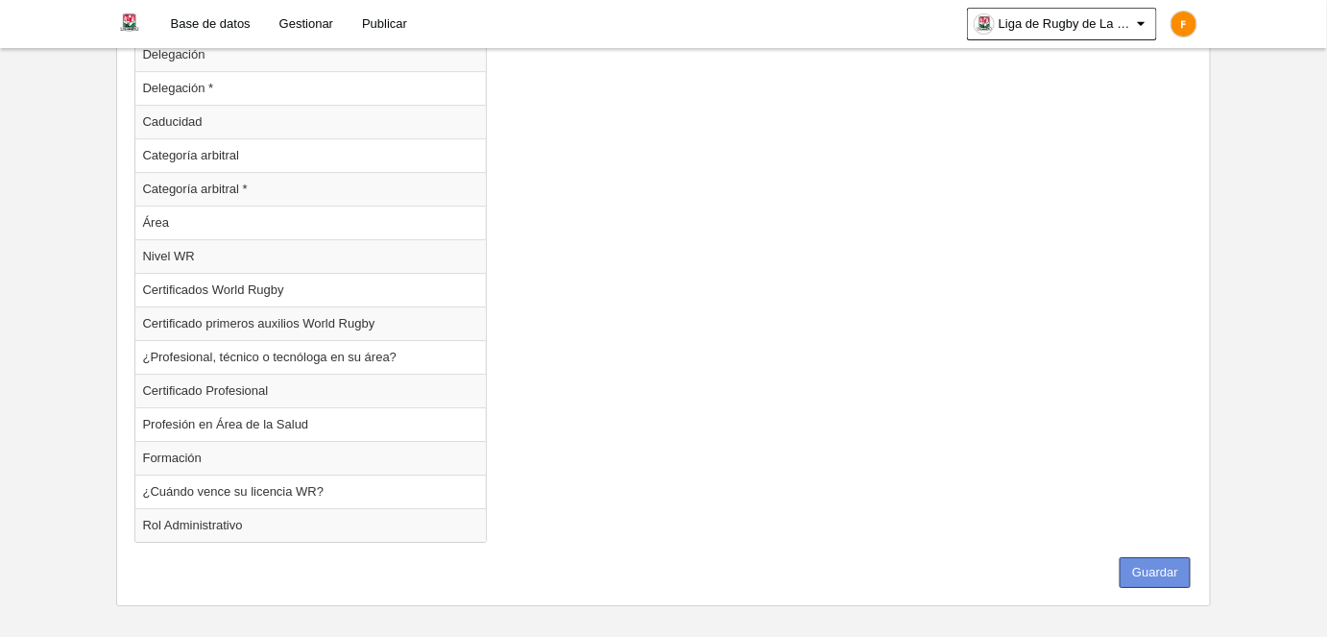
click at [1175, 565] on button "Guardar" at bounding box center [1154, 572] width 71 height 31
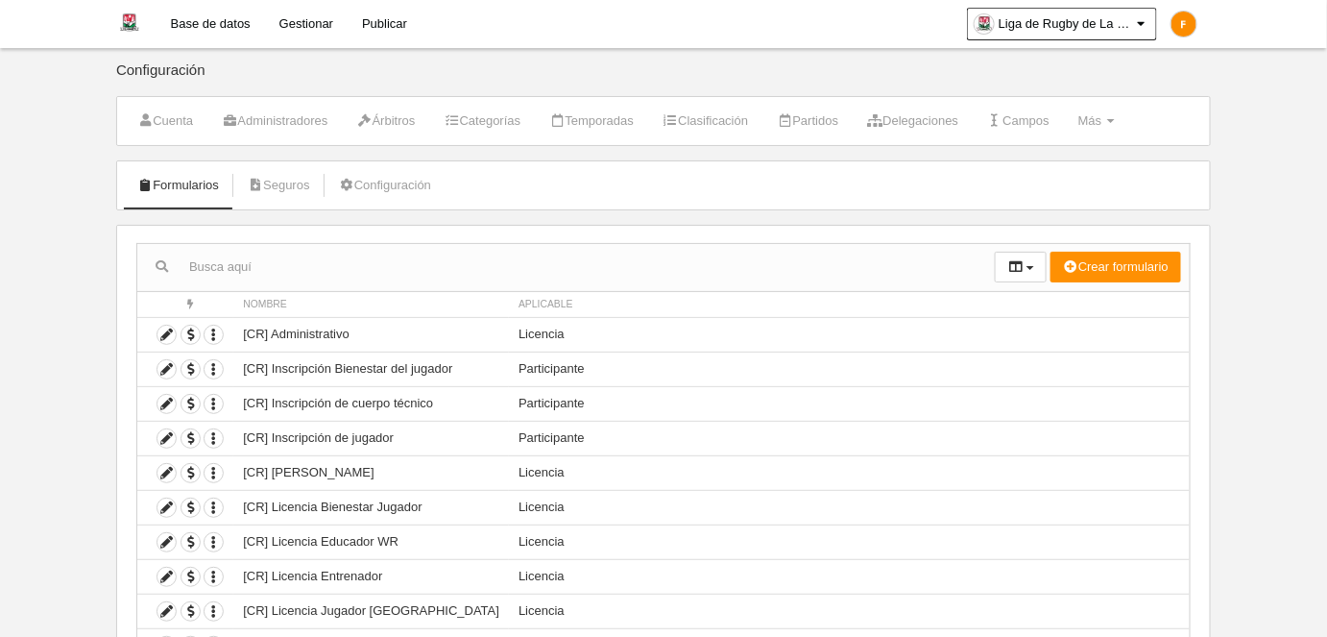
click at [228, 24] on link "Base de datos" at bounding box center [210, 24] width 108 height 48
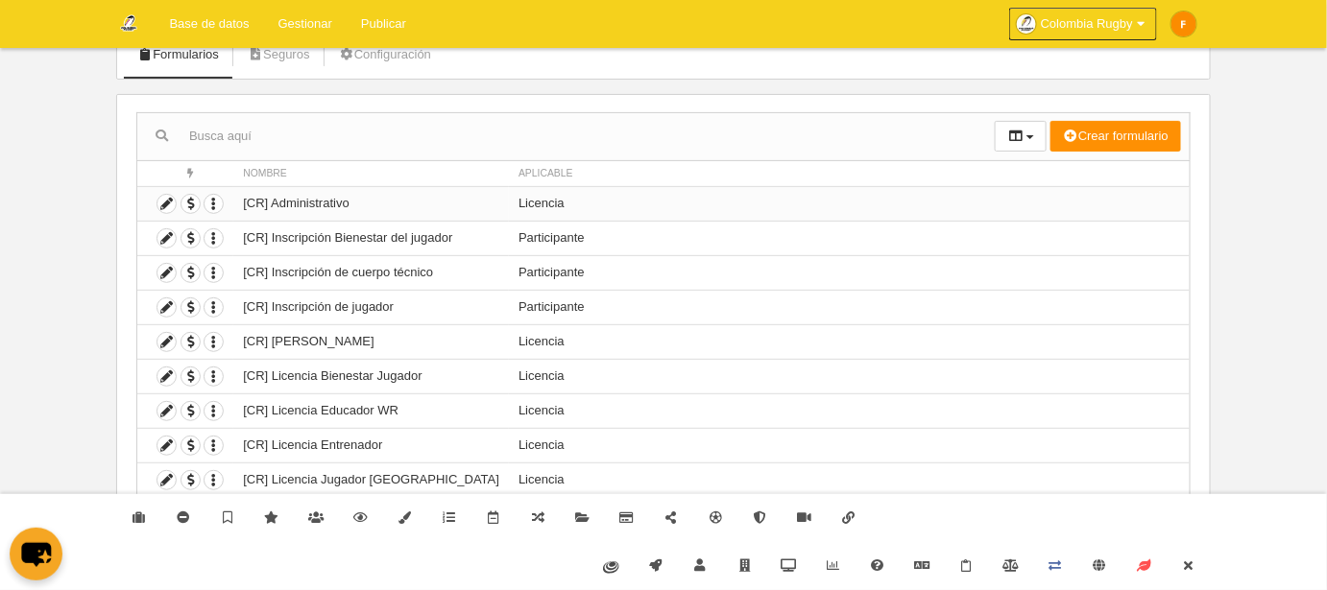
scroll to position [169, 0]
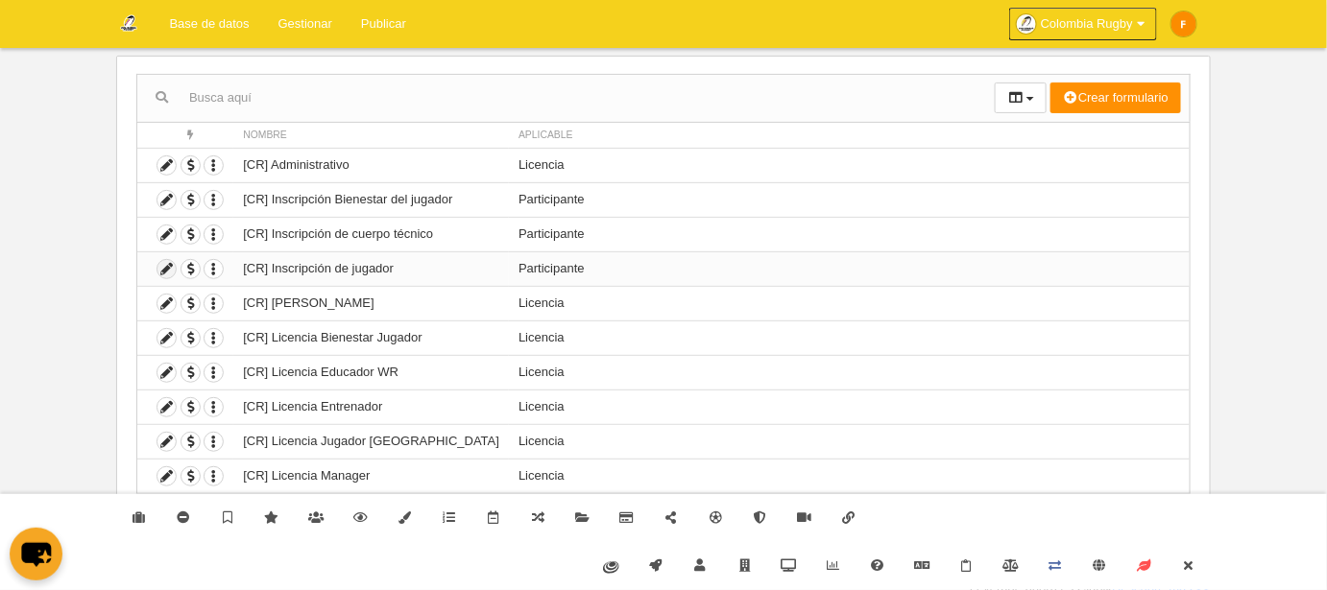
click at [159, 267] on icon at bounding box center [166, 269] width 18 height 18
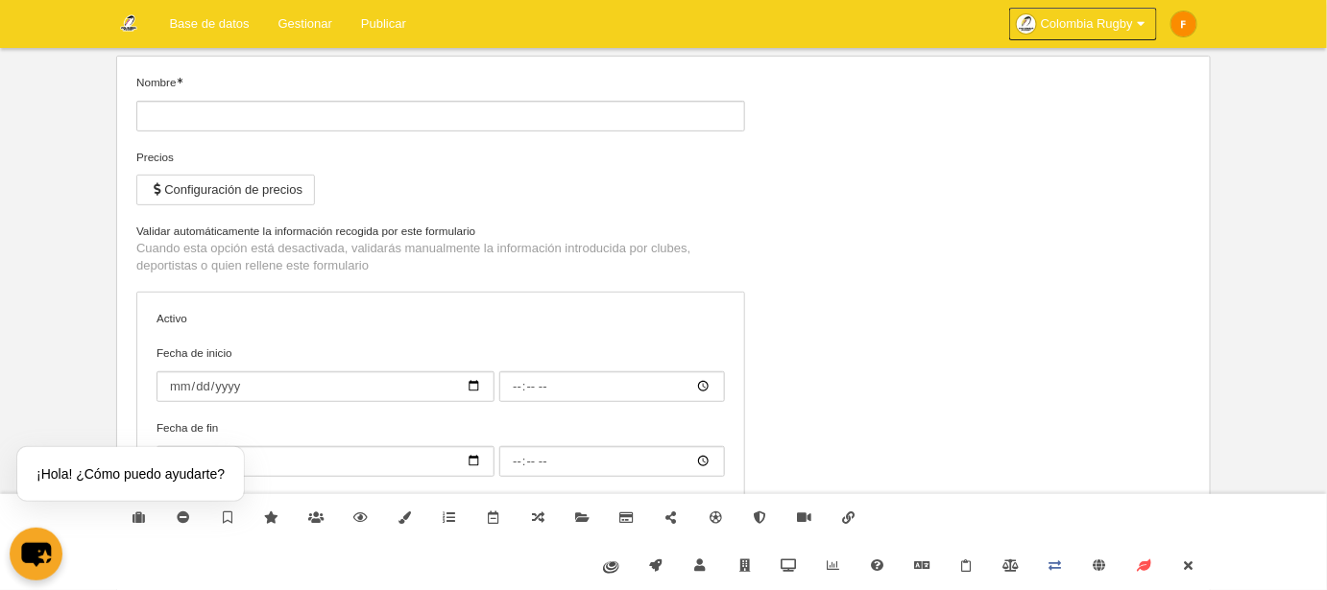
type input "[CR] Inscripción de jugador"
checkbox input "true"
select select "selected"
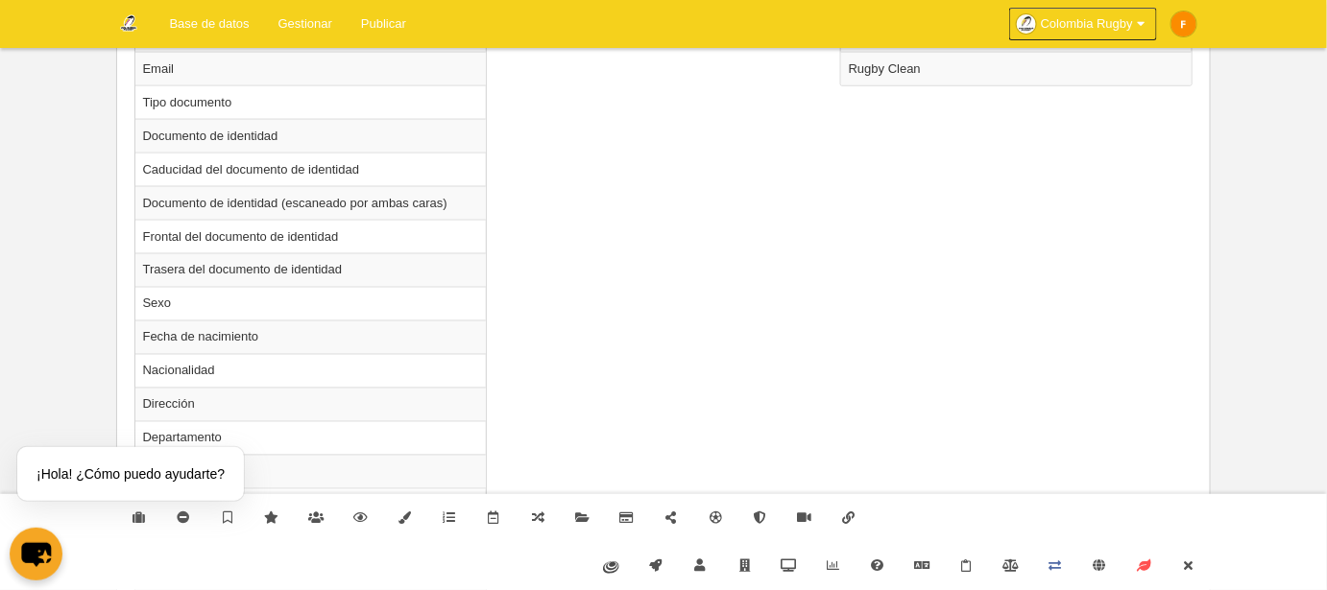
scroll to position [693, 0]
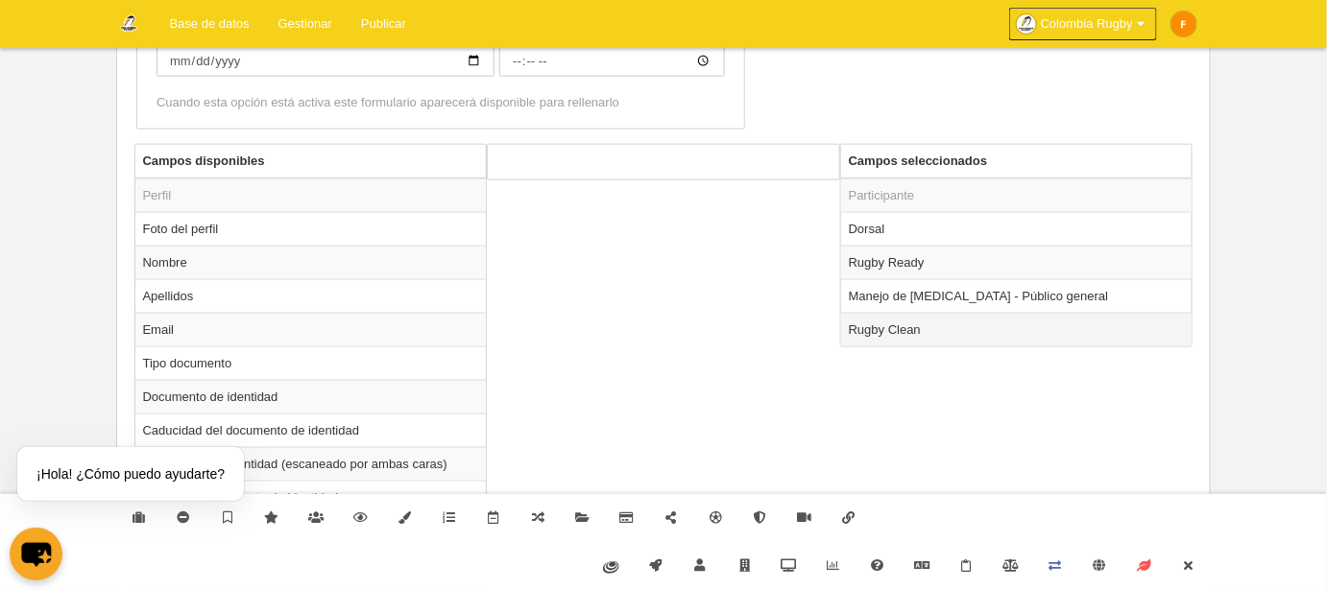
click at [924, 334] on td "Rugby Clean" at bounding box center [1016, 330] width 351 height 34
radio input "true"
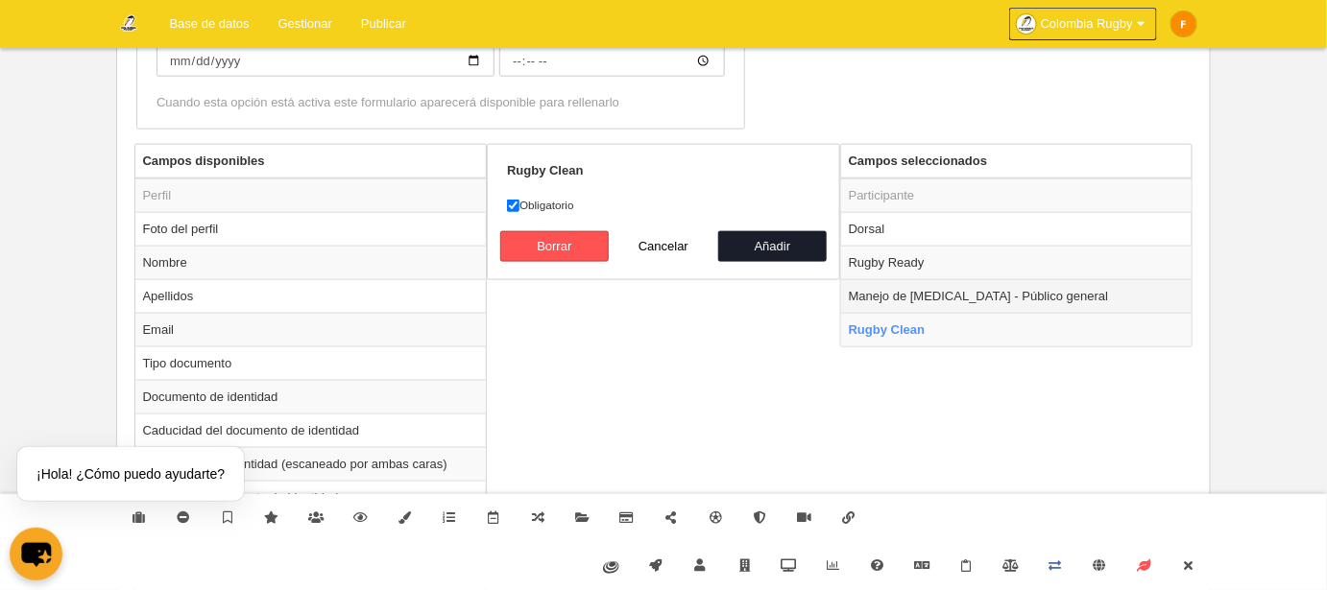
click at [929, 300] on td "Manejo de conmoción cerebral - Público general" at bounding box center [1016, 296] width 351 height 34
radio input "true"
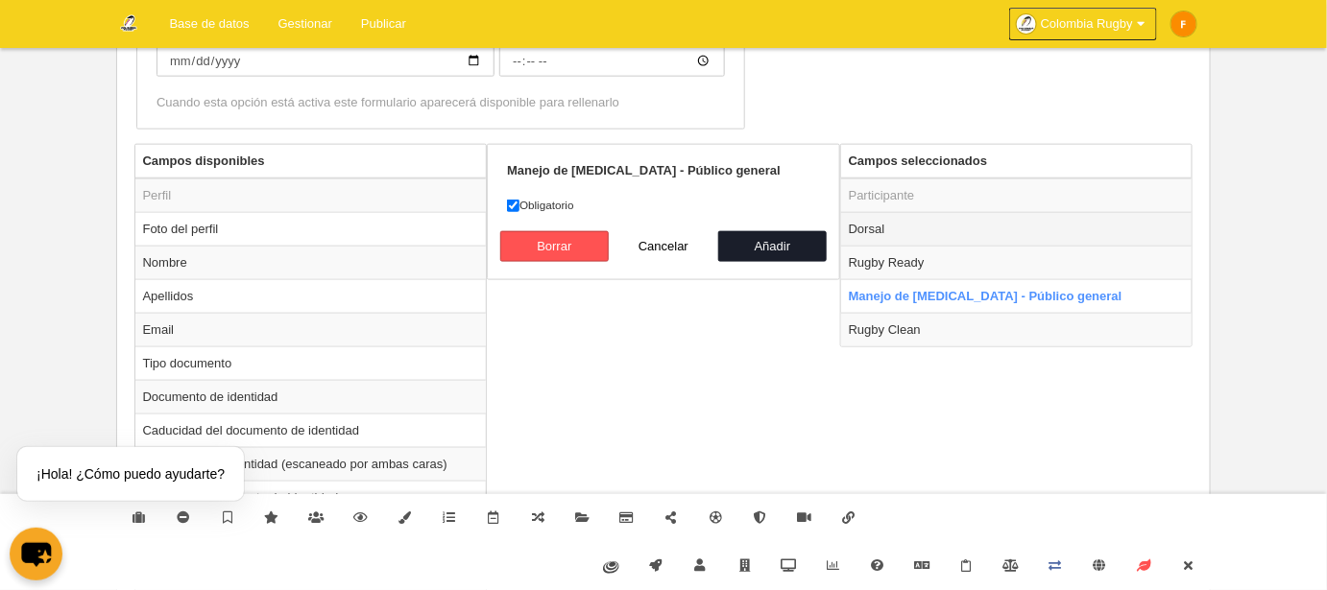
click at [933, 240] on td "Dorsal" at bounding box center [1016, 229] width 351 height 34
radio input "true"
checkbox input "false"
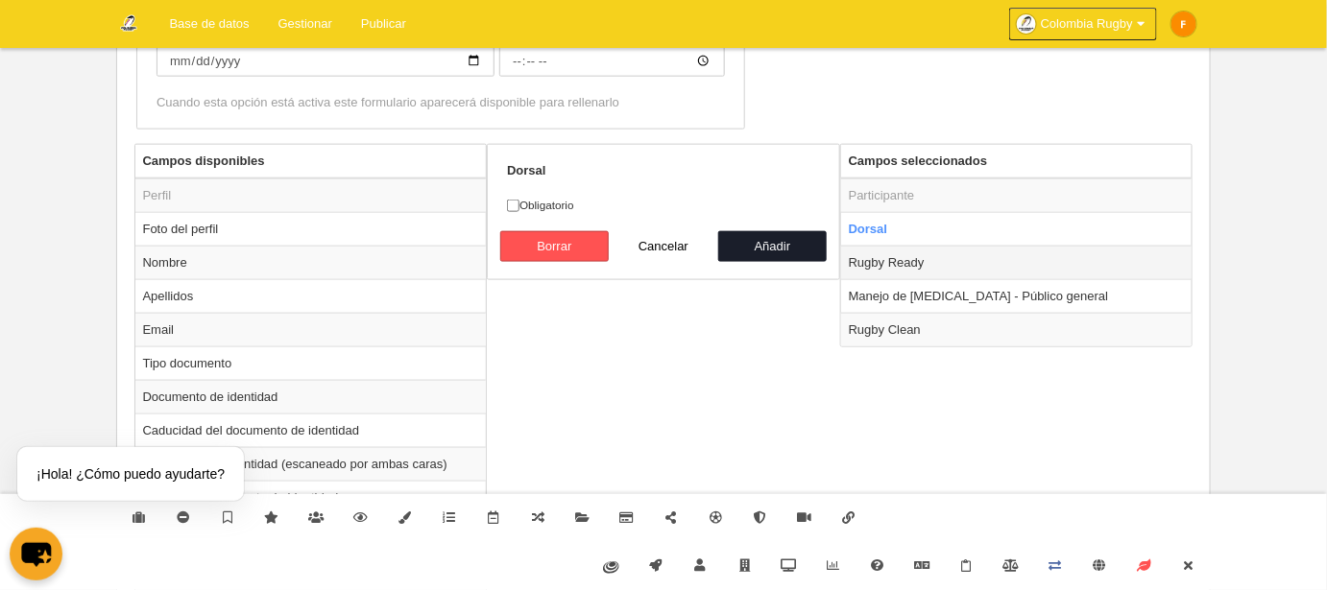
click at [933, 252] on td "Rugby Ready" at bounding box center [1016, 263] width 351 height 34
radio input "false"
radio input "true"
checkbox input "true"
click at [245, 446] on div "✕" at bounding box center [247, 443] width 21 height 21
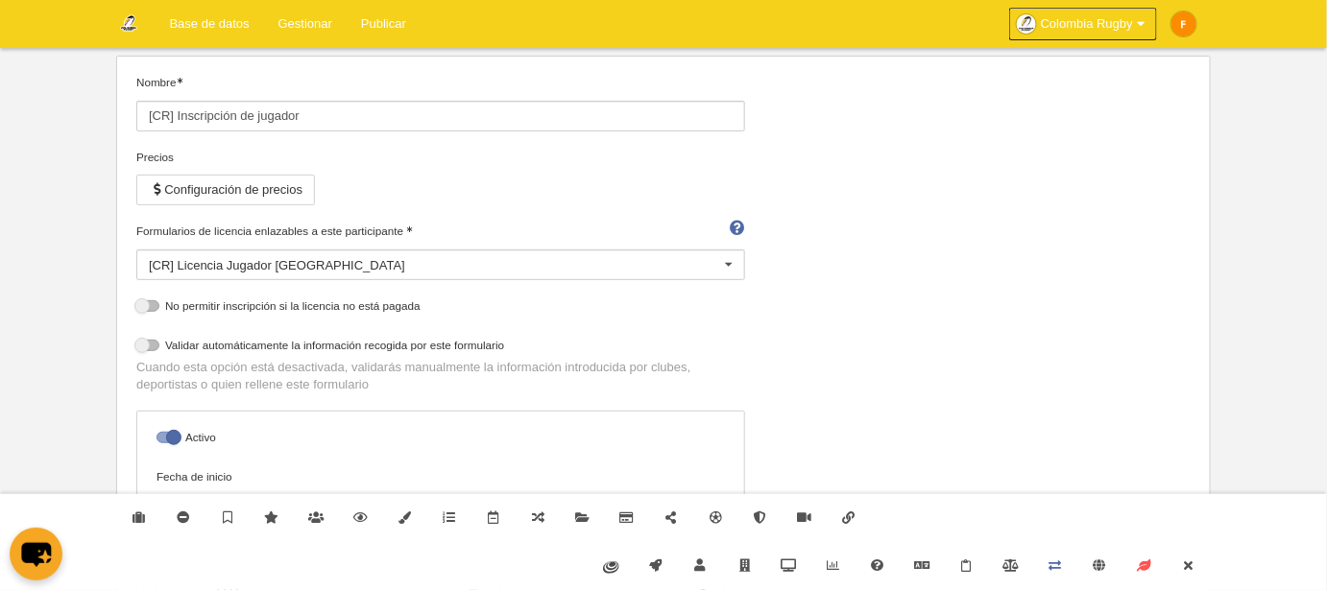
scroll to position [0, 0]
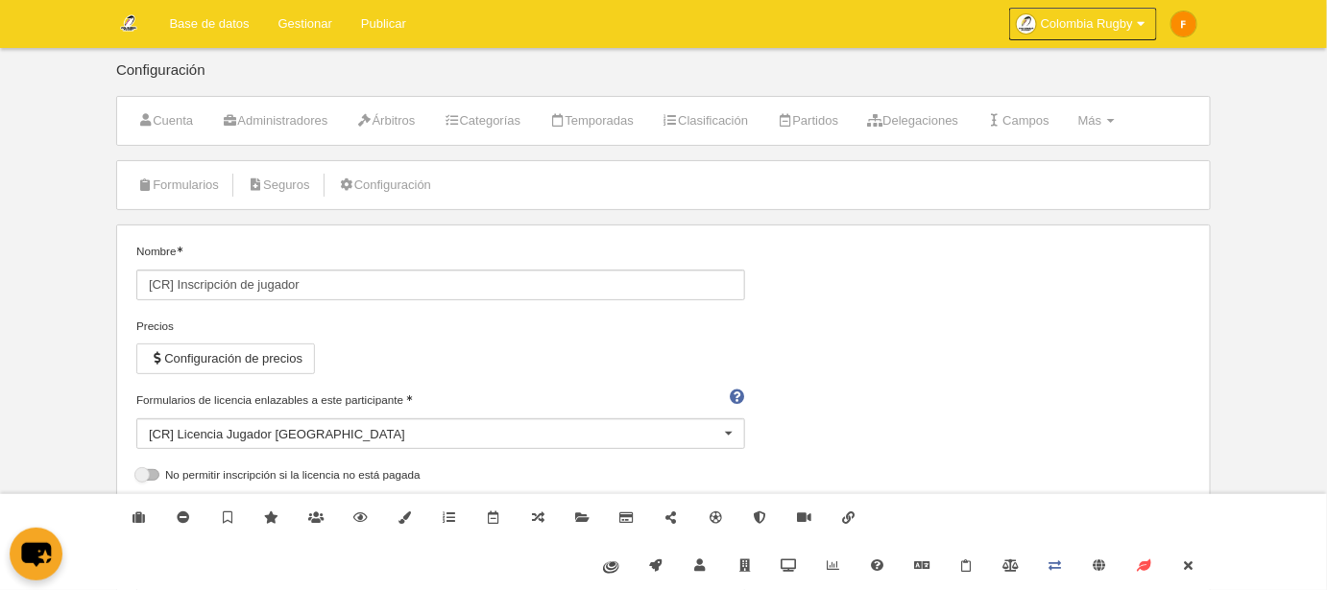
click at [221, 30] on link "Base de datos" at bounding box center [210, 24] width 108 height 48
